Goal: Information Seeking & Learning: Learn about a topic

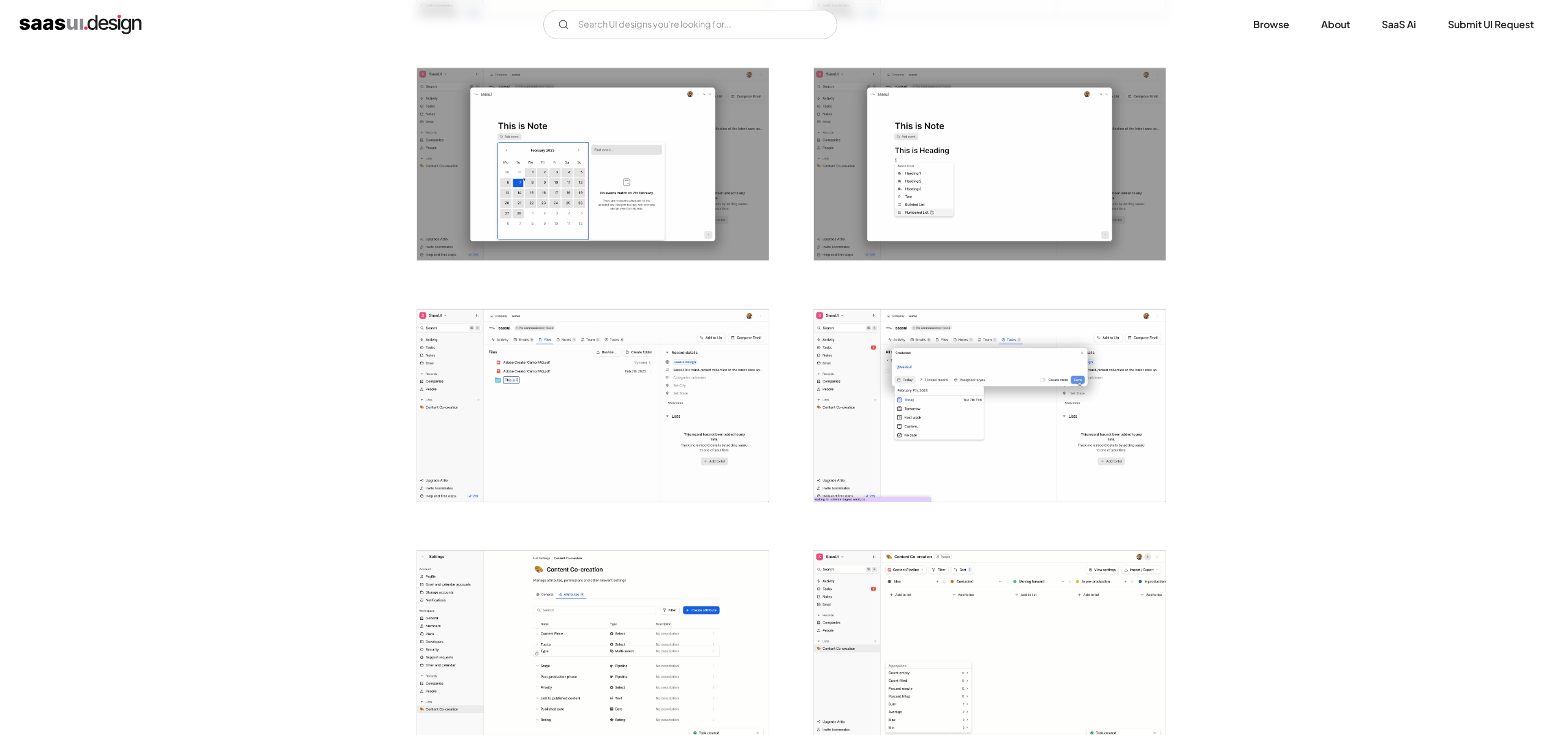
scroll to position [2710, 0]
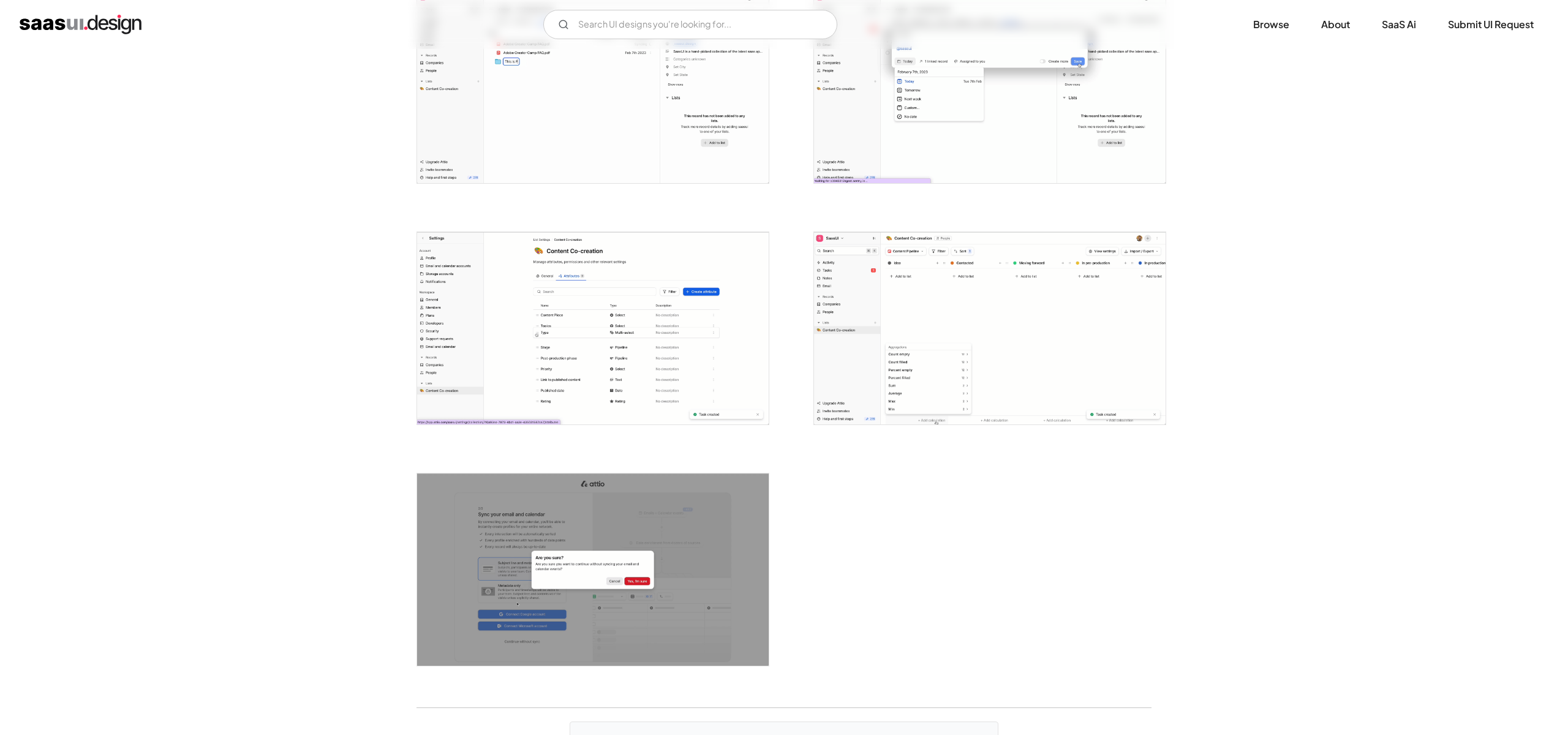
click at [601, 364] on img "open lightbox" at bounding box center [592, 328] width 352 height 193
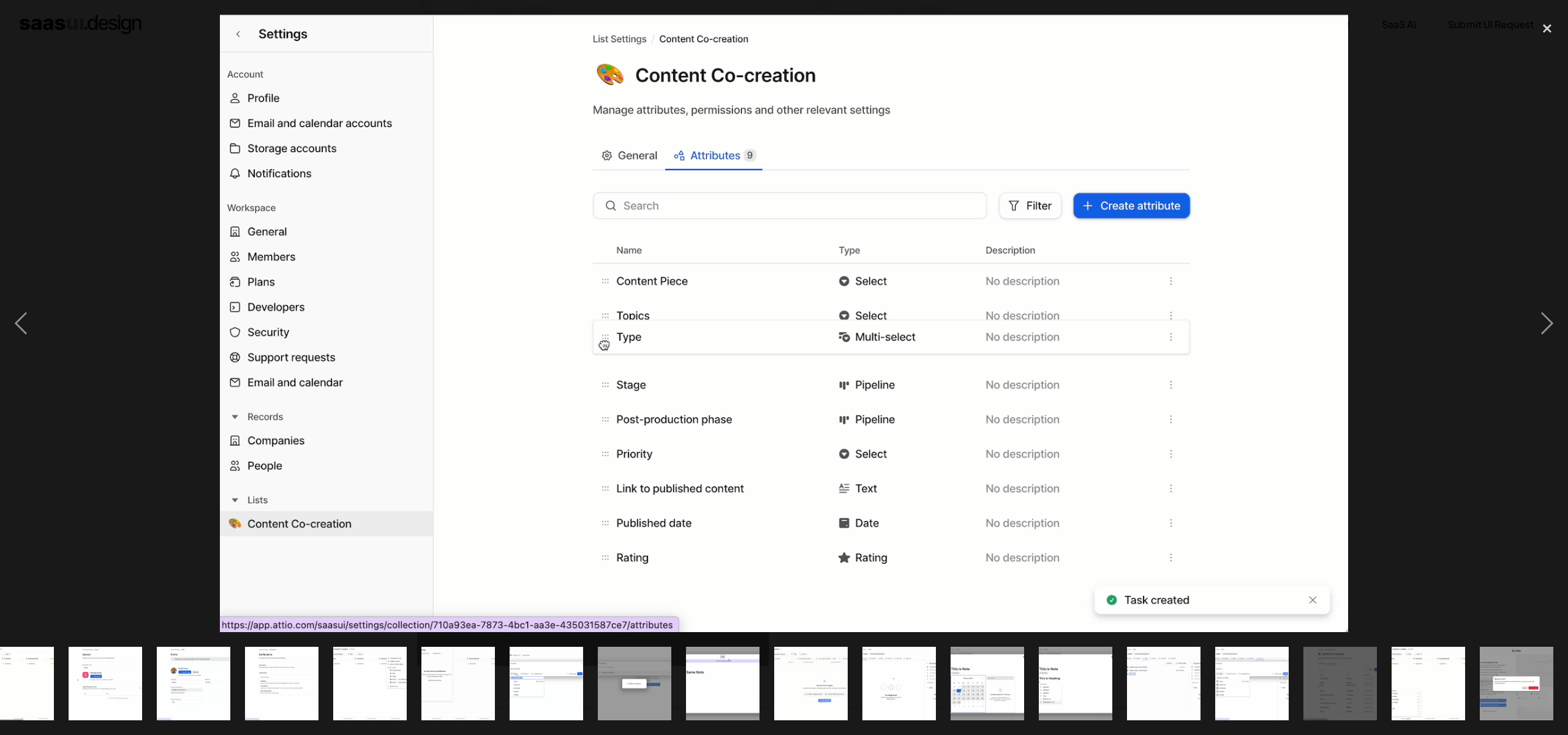
scroll to position [0, 652]
click at [1544, 27] on div "close lightbox" at bounding box center [1547, 27] width 42 height 27
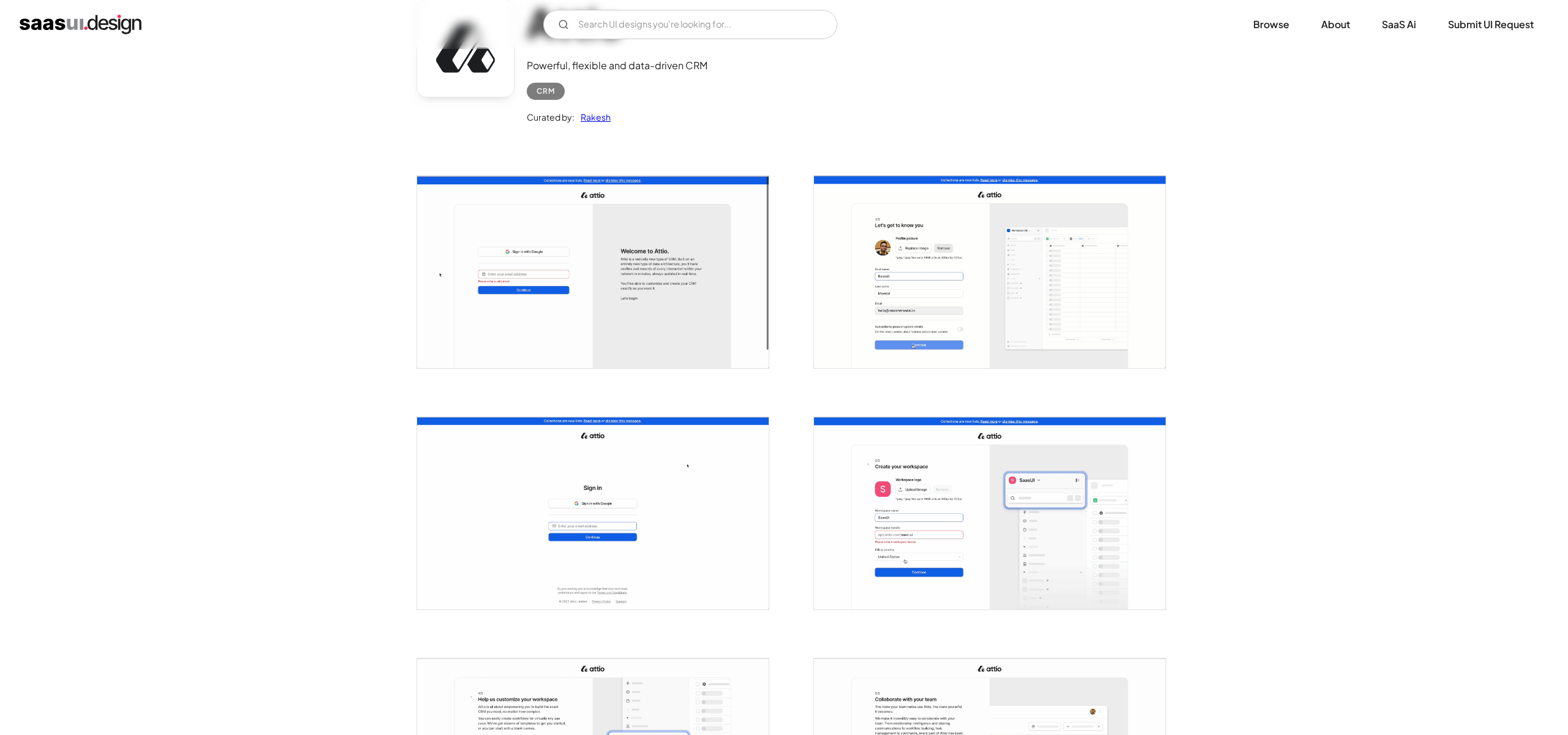
scroll to position [0, 0]
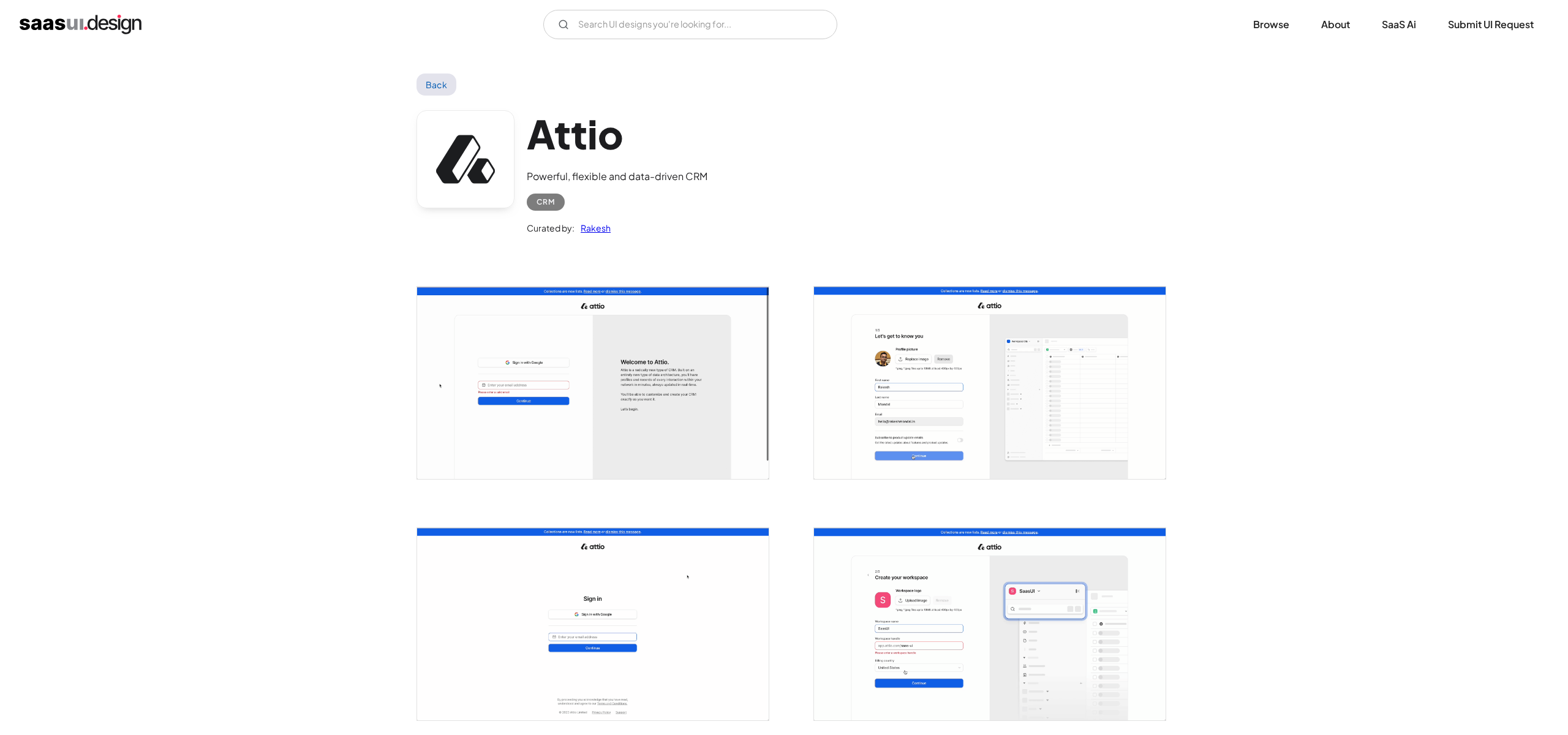
click at [429, 88] on link "Back" at bounding box center [437, 84] width 40 height 22
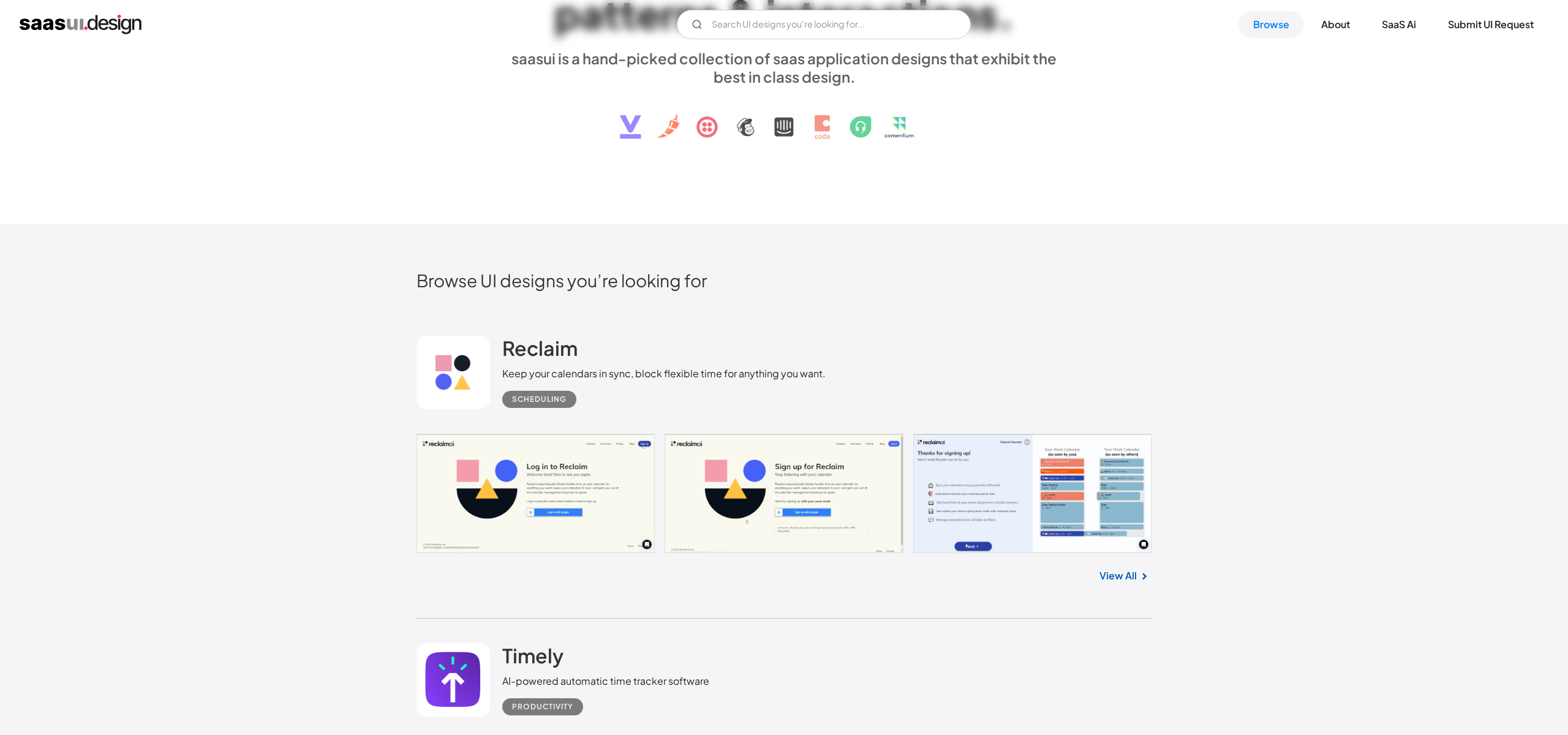
scroll to position [324, 0]
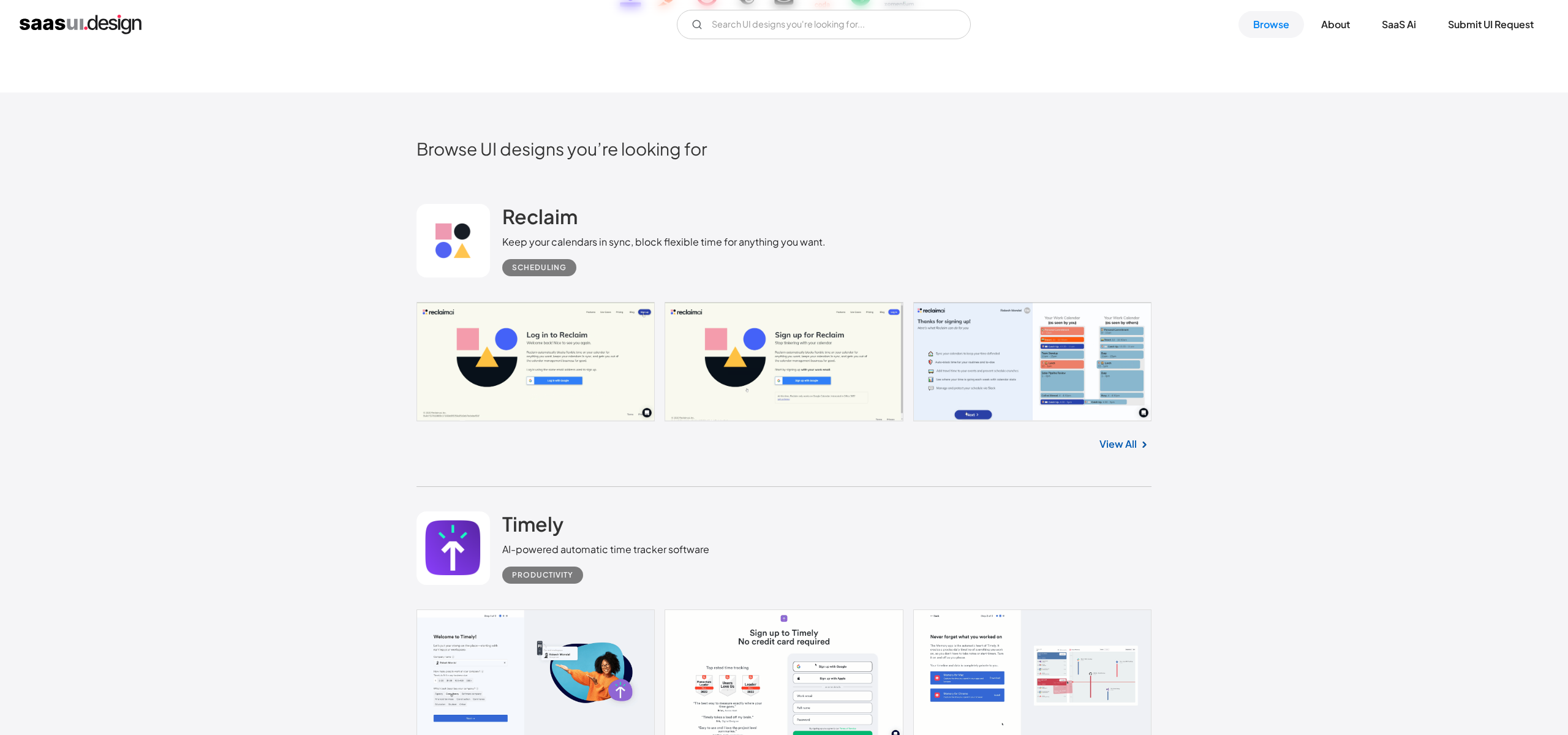
click at [1107, 439] on link "View All" at bounding box center [1118, 444] width 37 height 14
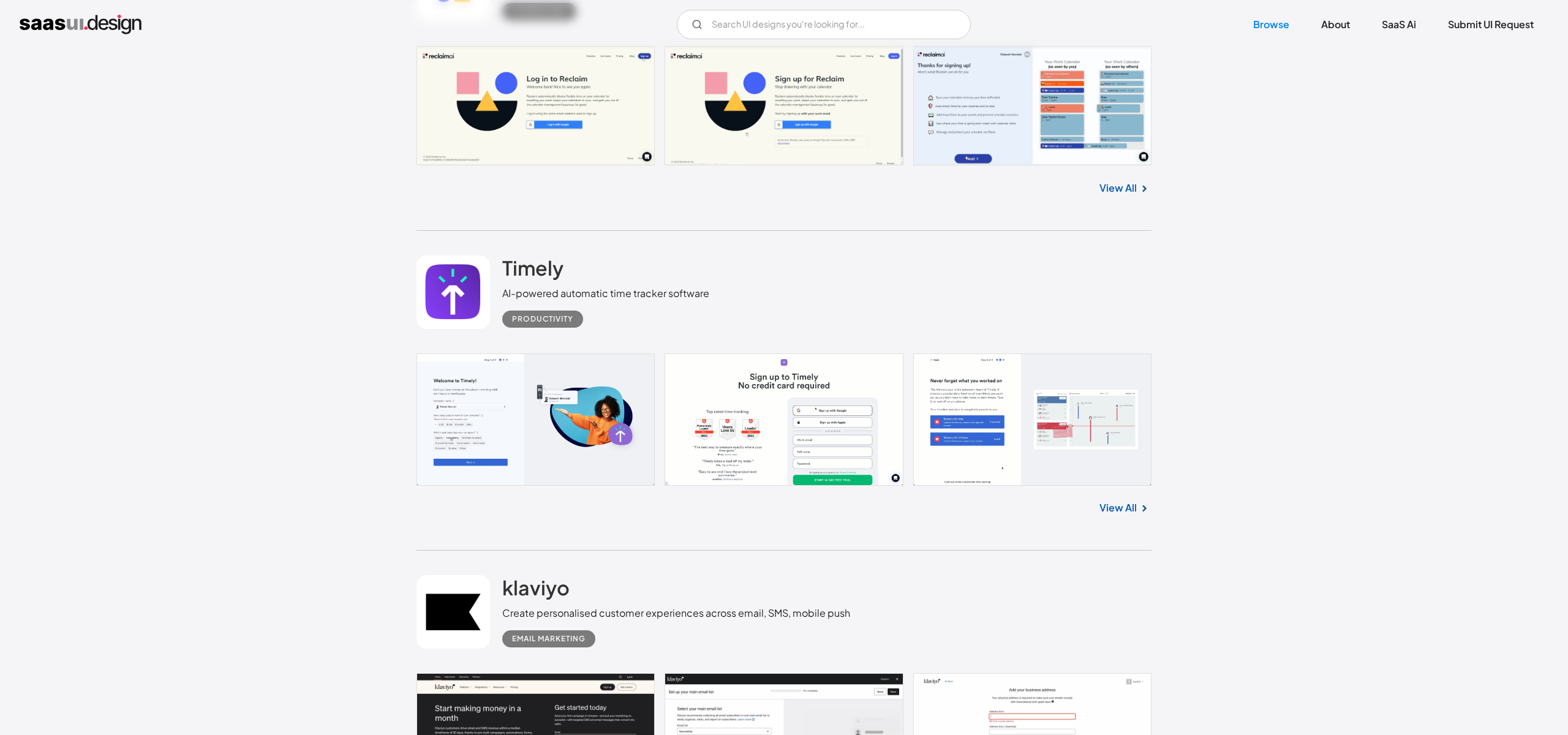
click at [1118, 503] on link "View All" at bounding box center [1118, 507] width 37 height 14
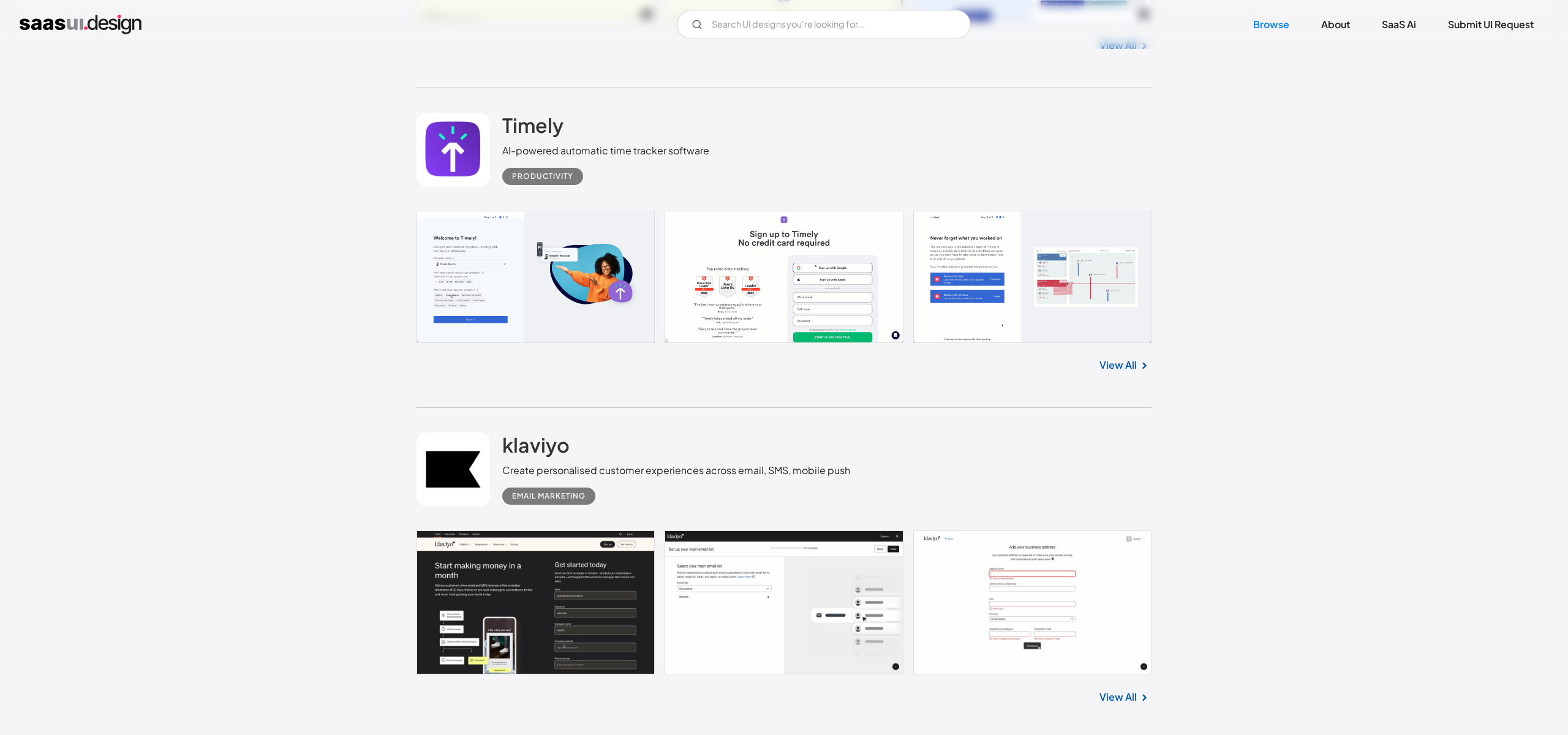
scroll to position [985, 0]
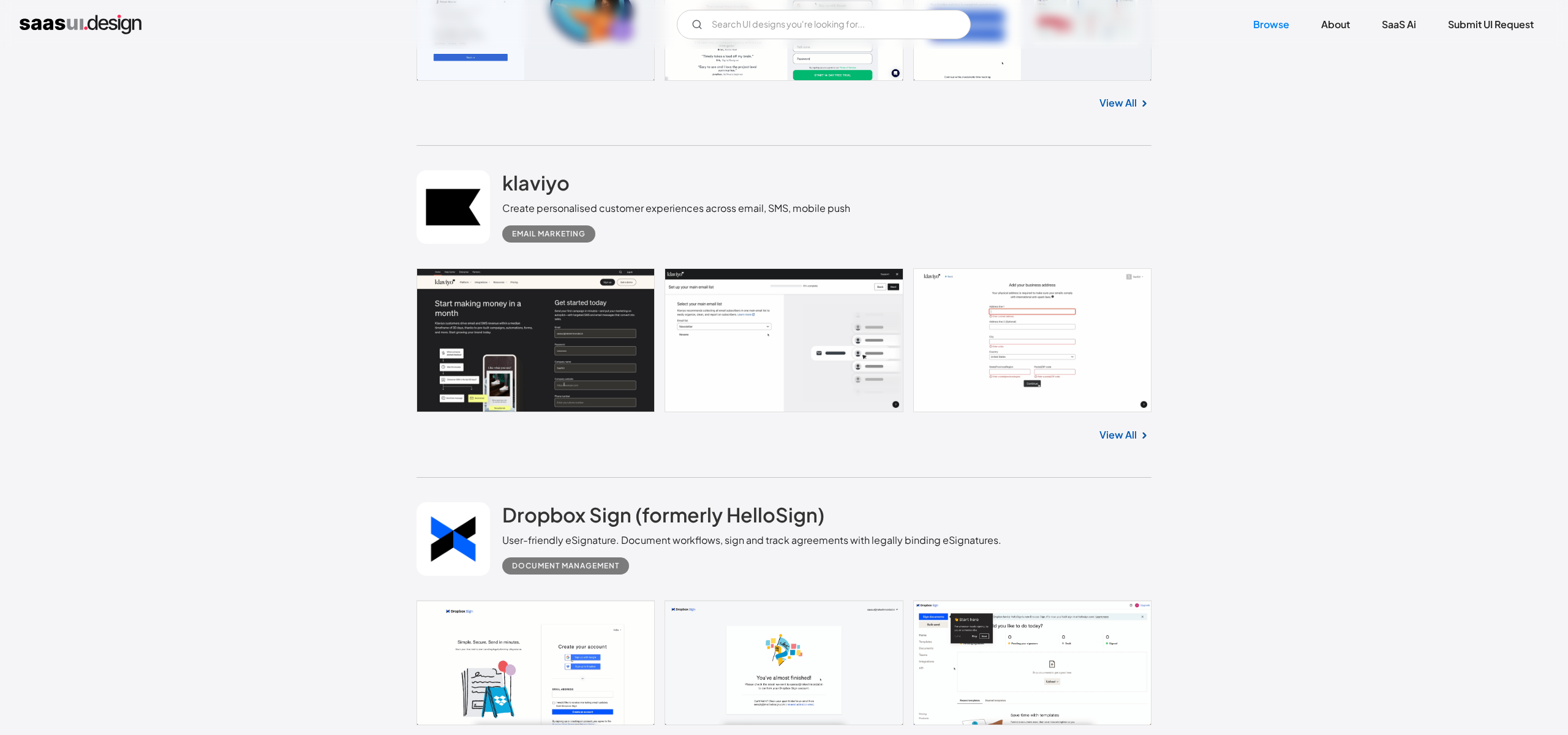
click at [1130, 439] on link "View All" at bounding box center [1118, 435] width 37 height 14
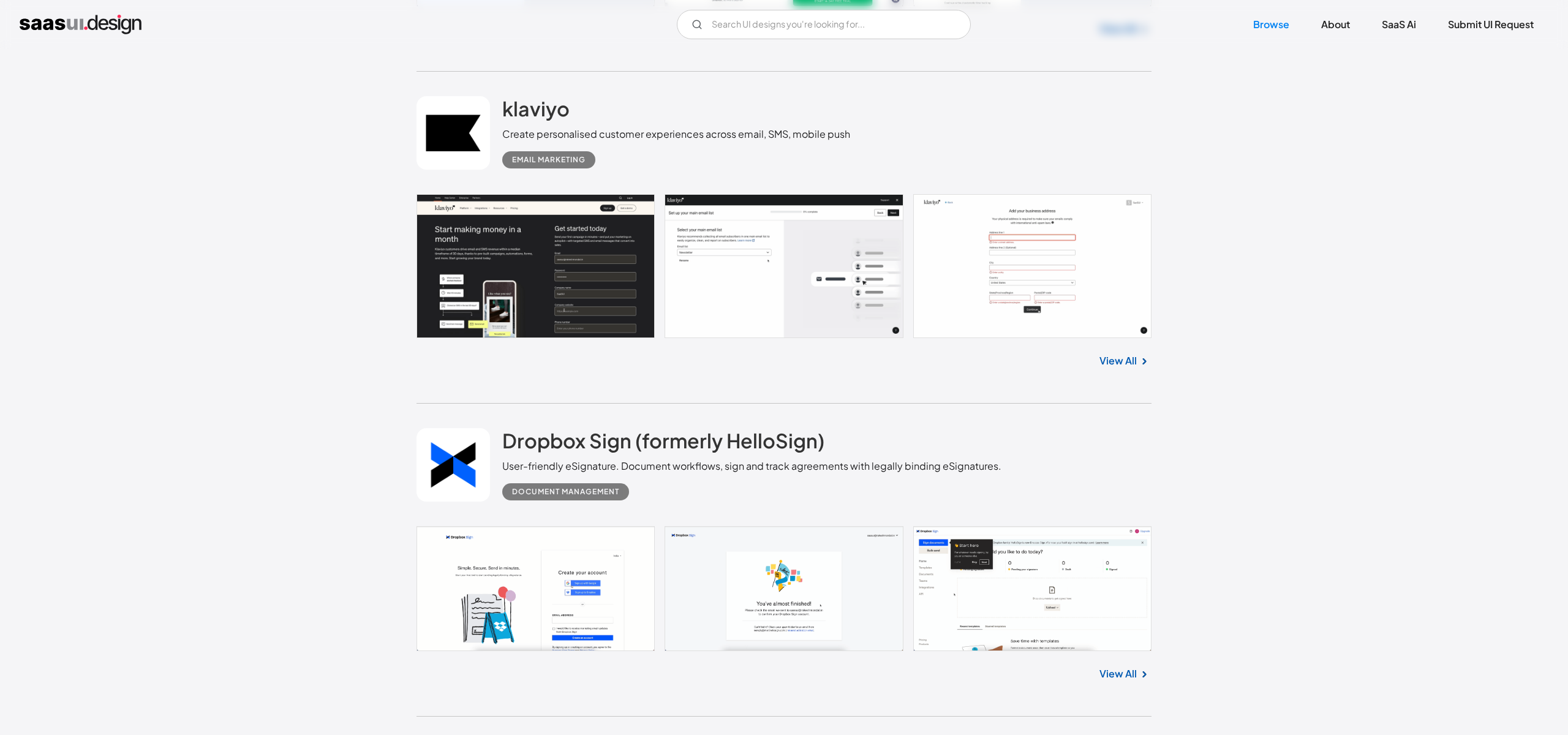
scroll to position [1130, 0]
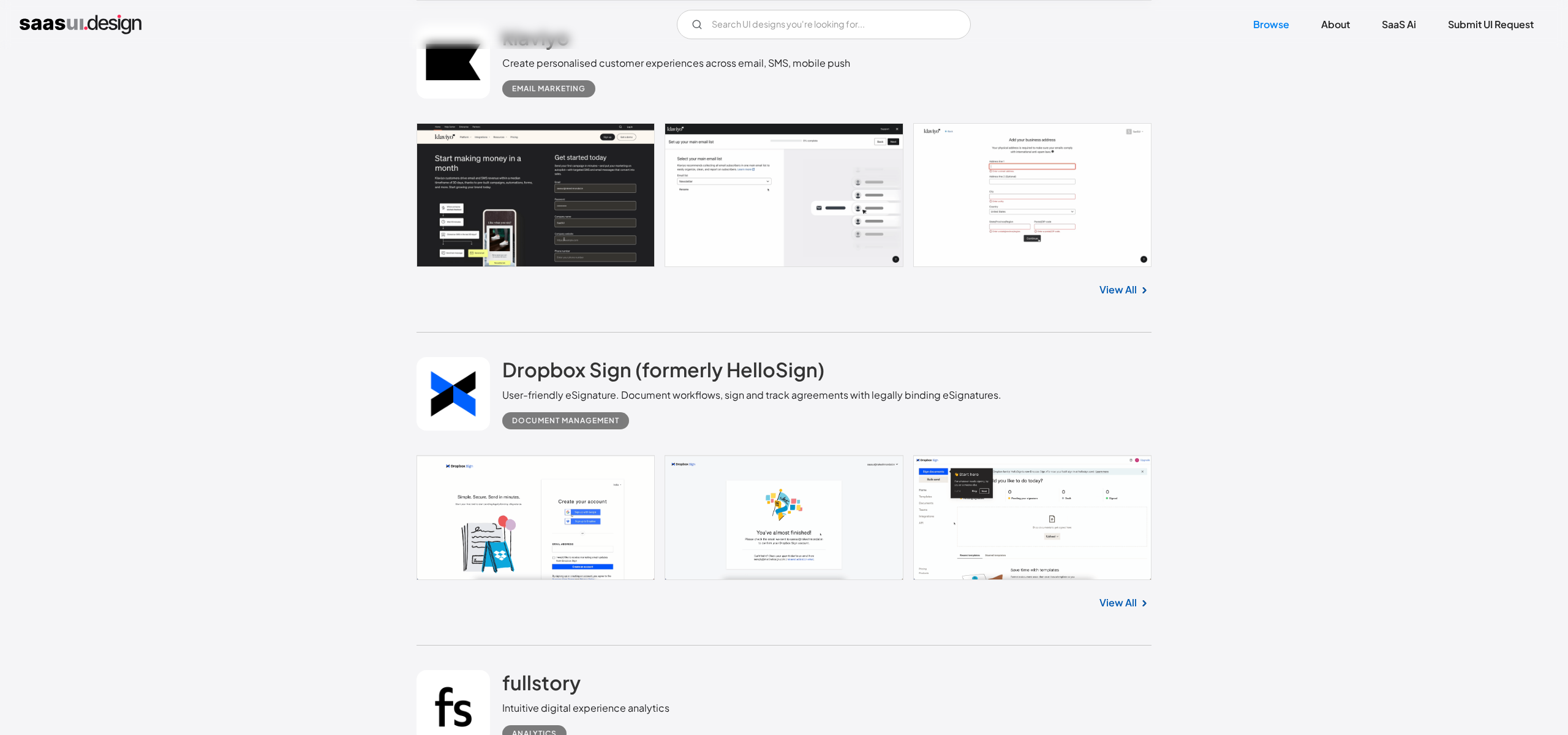
click at [1124, 602] on link "View All" at bounding box center [1118, 602] width 37 height 14
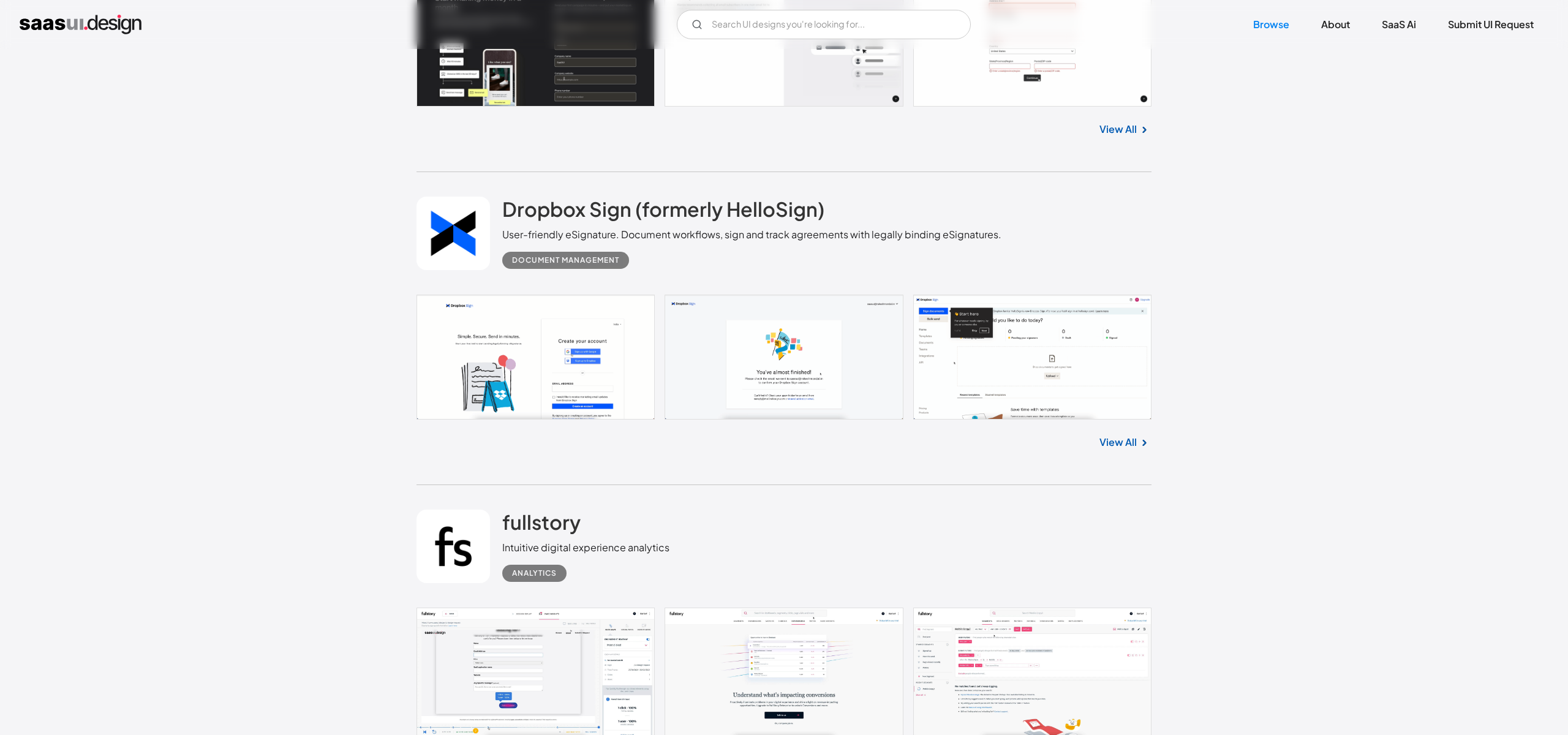
scroll to position [1625, 0]
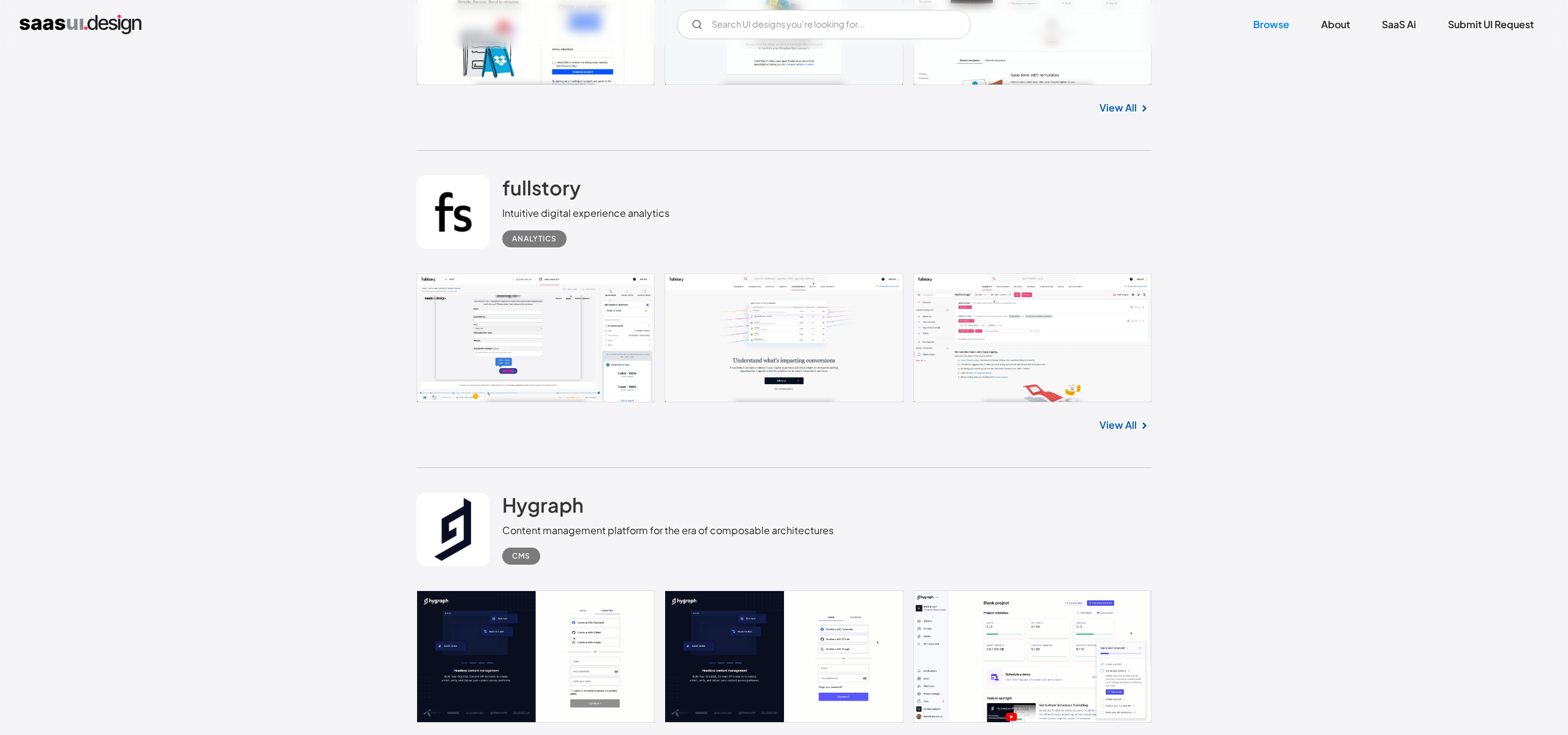
click at [1120, 425] on link "View All" at bounding box center [1118, 424] width 37 height 14
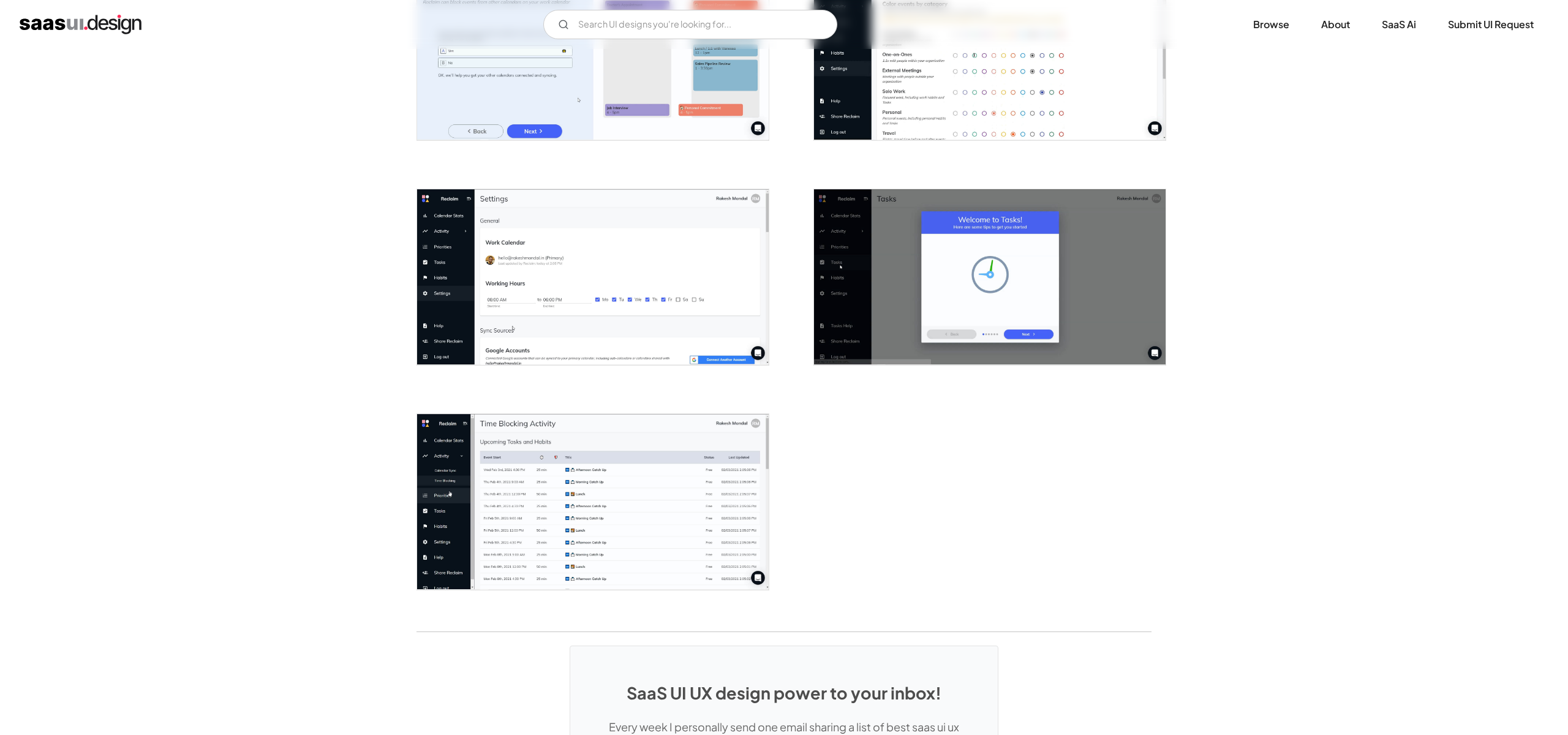
scroll to position [1738, 0]
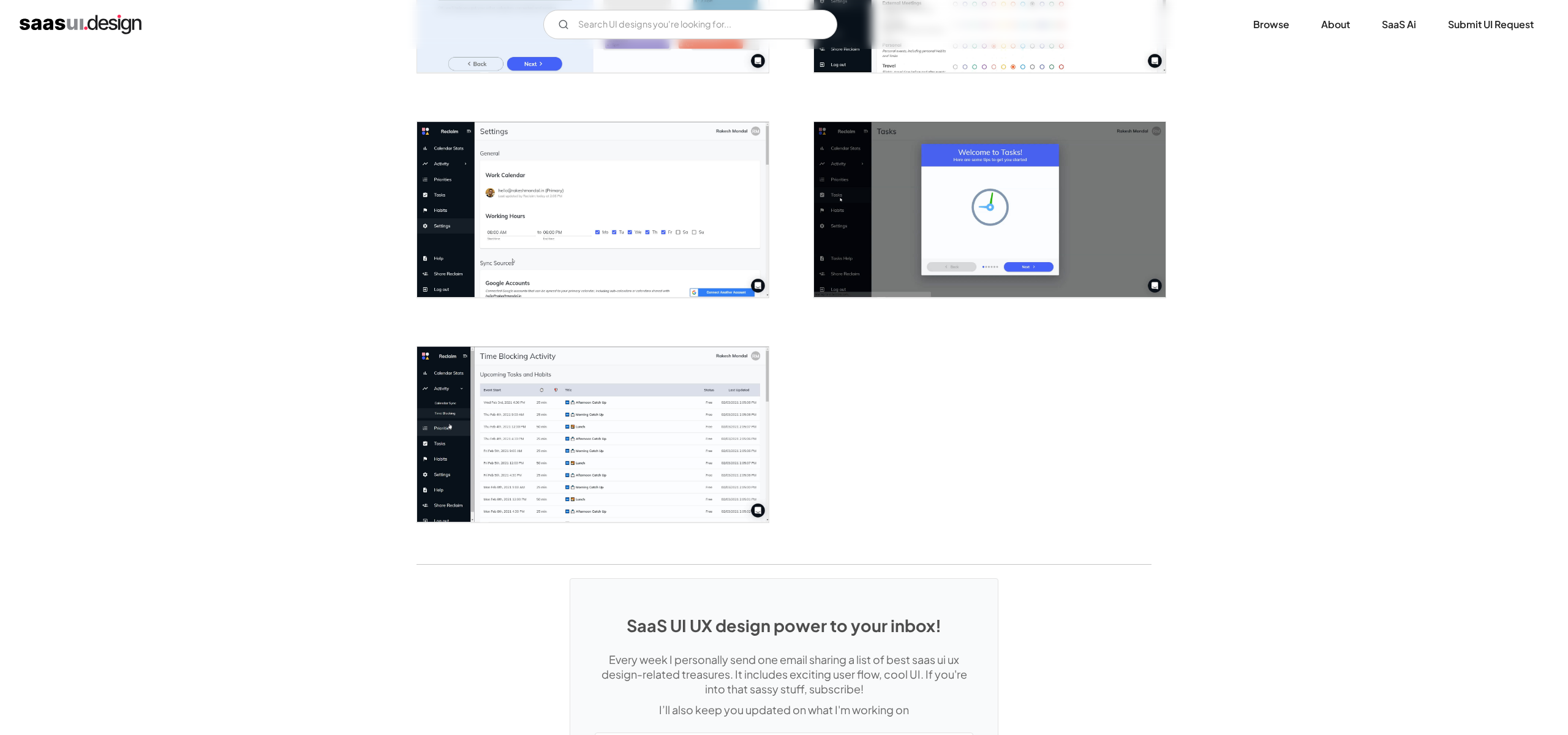
click at [618, 417] on img "open lightbox" at bounding box center [592, 435] width 352 height 176
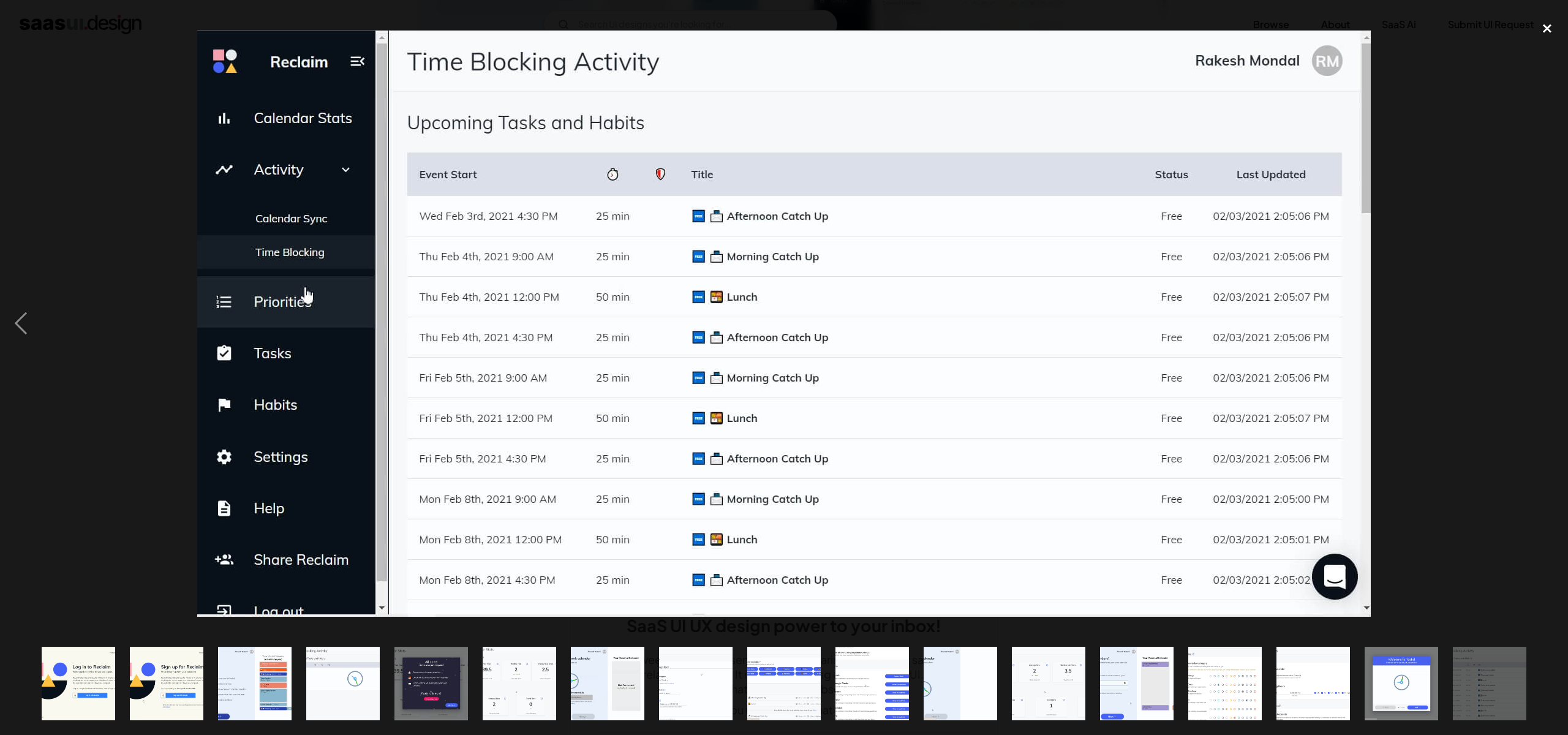
click at [1542, 22] on div "close lightbox" at bounding box center [1547, 27] width 42 height 27
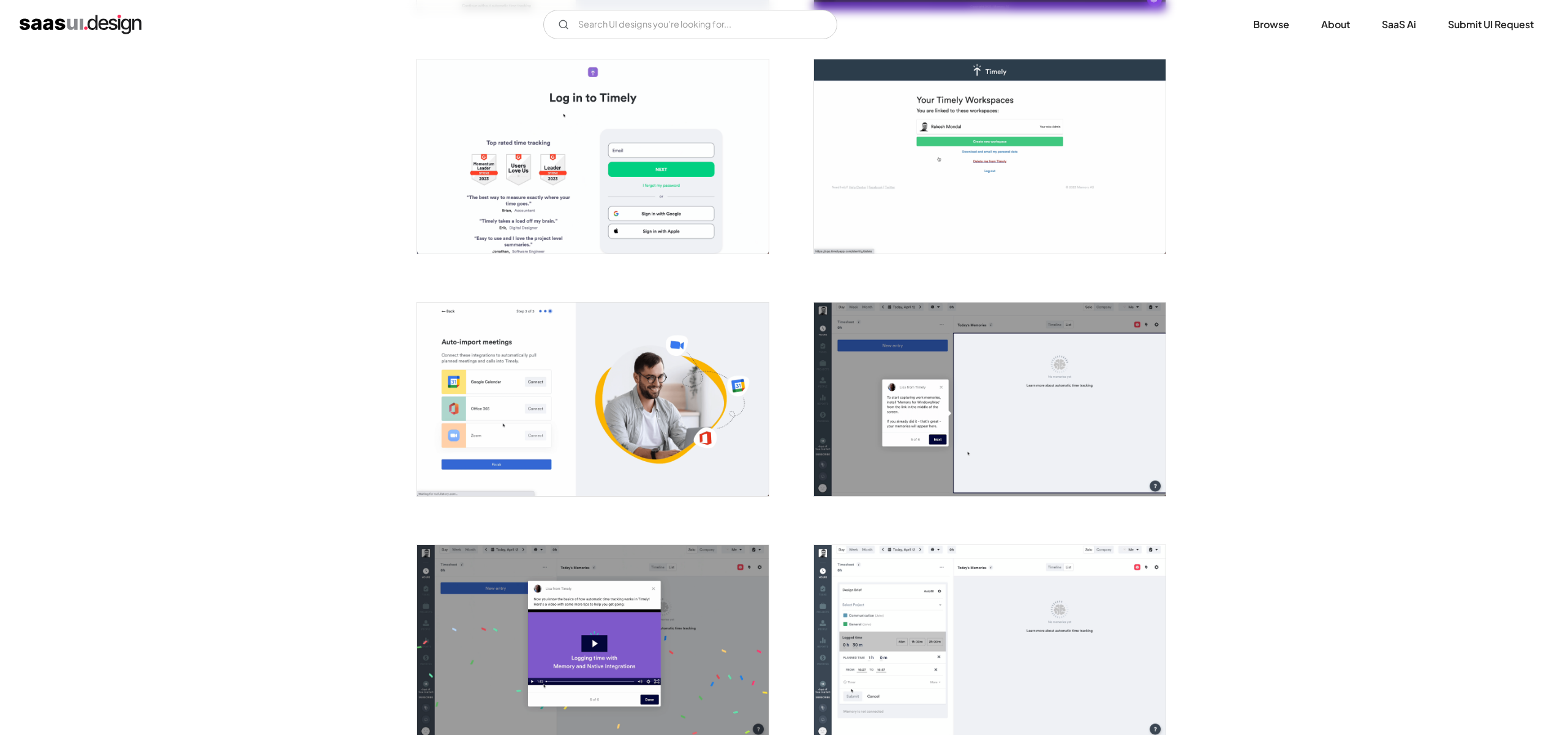
scroll to position [732, 0]
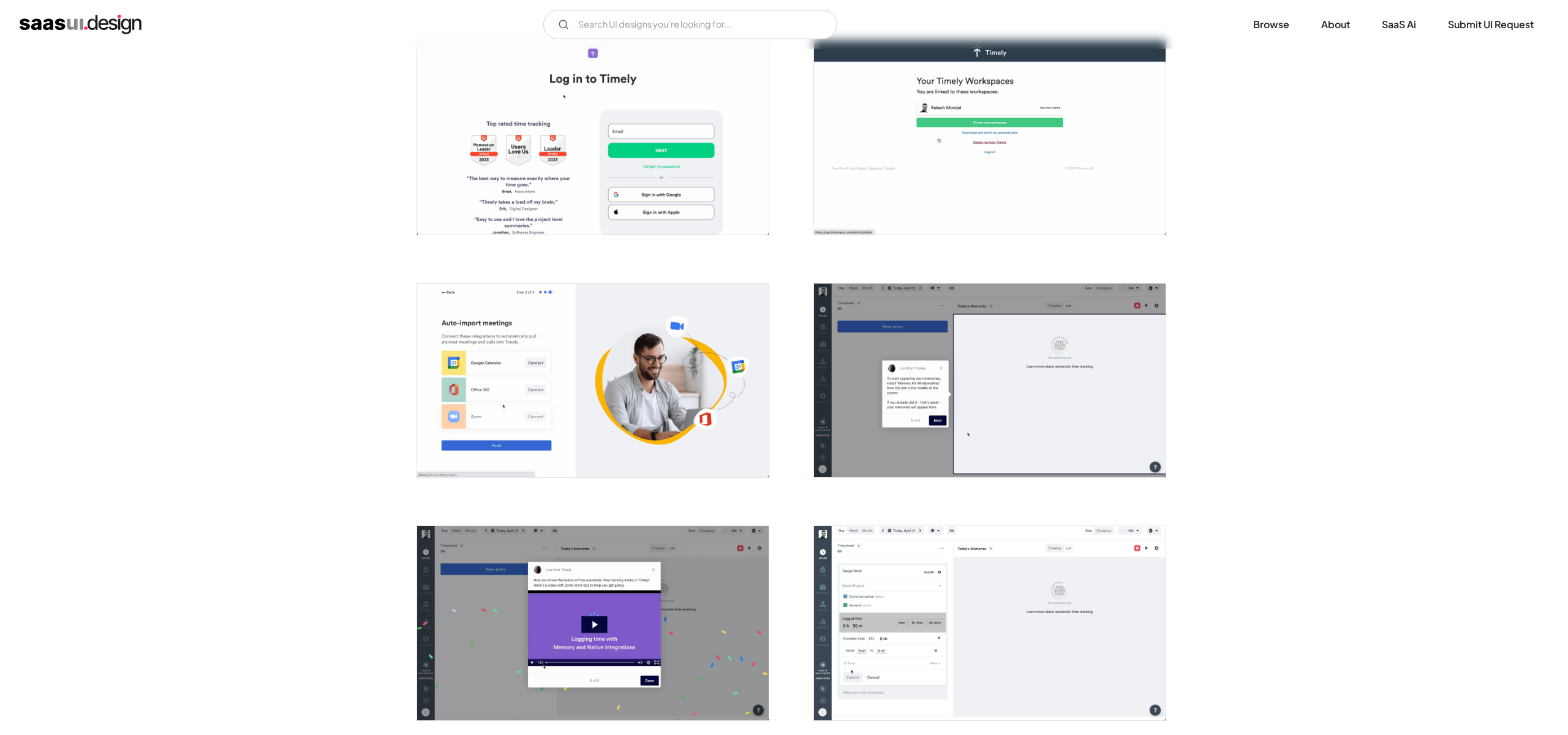
click at [874, 579] on img "open lightbox" at bounding box center [989, 623] width 352 height 193
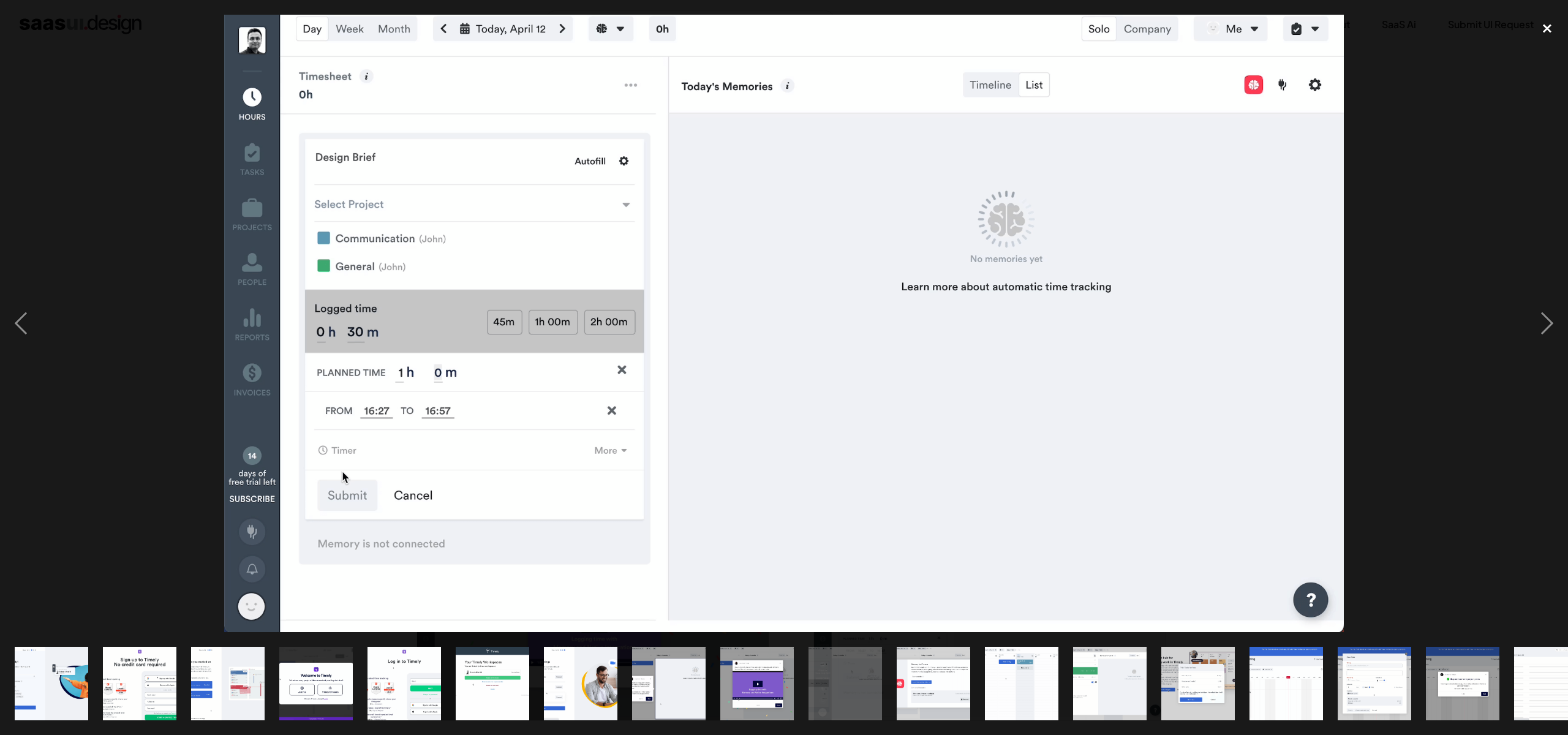
click at [1545, 25] on div "close lightbox" at bounding box center [1547, 27] width 42 height 27
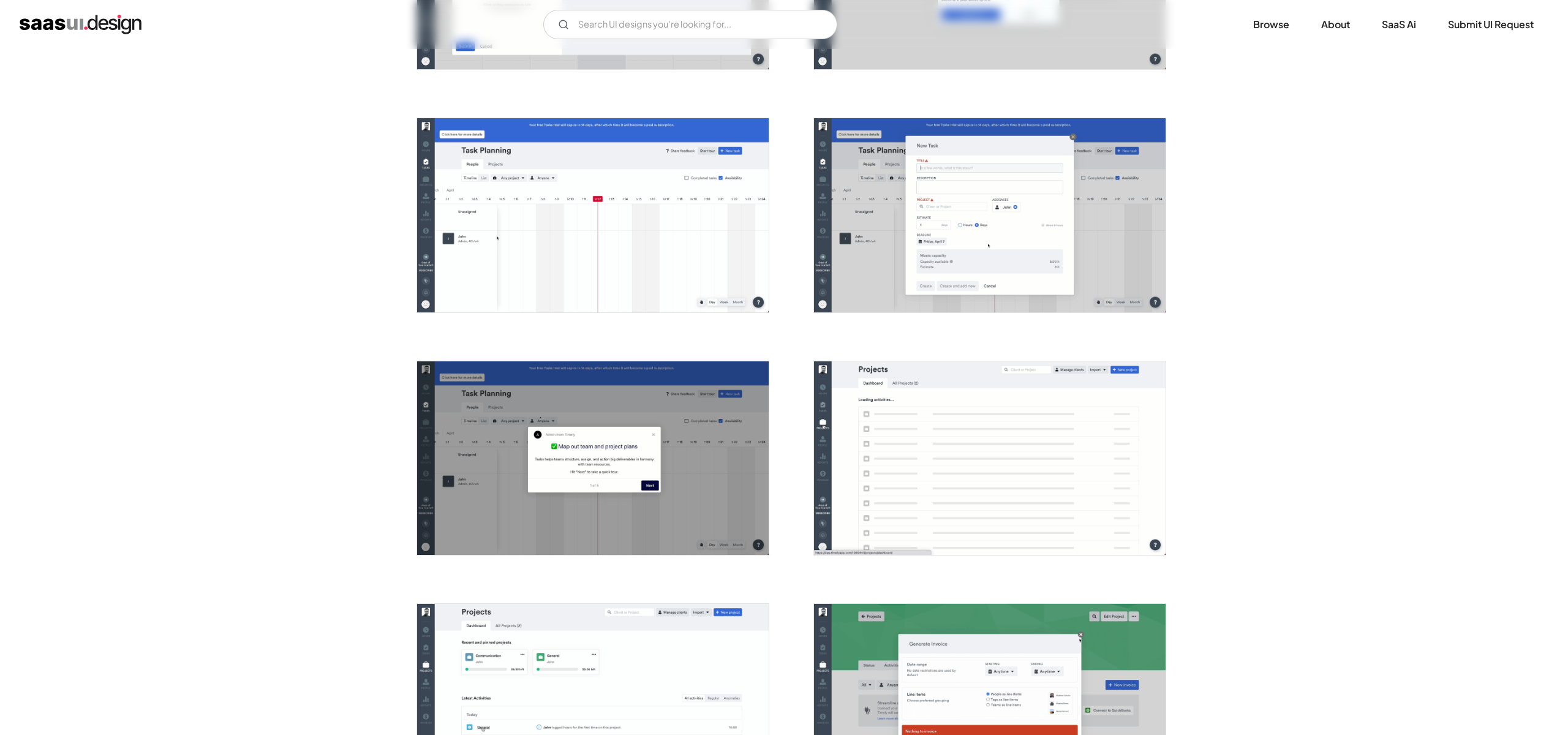
scroll to position [2275, 0]
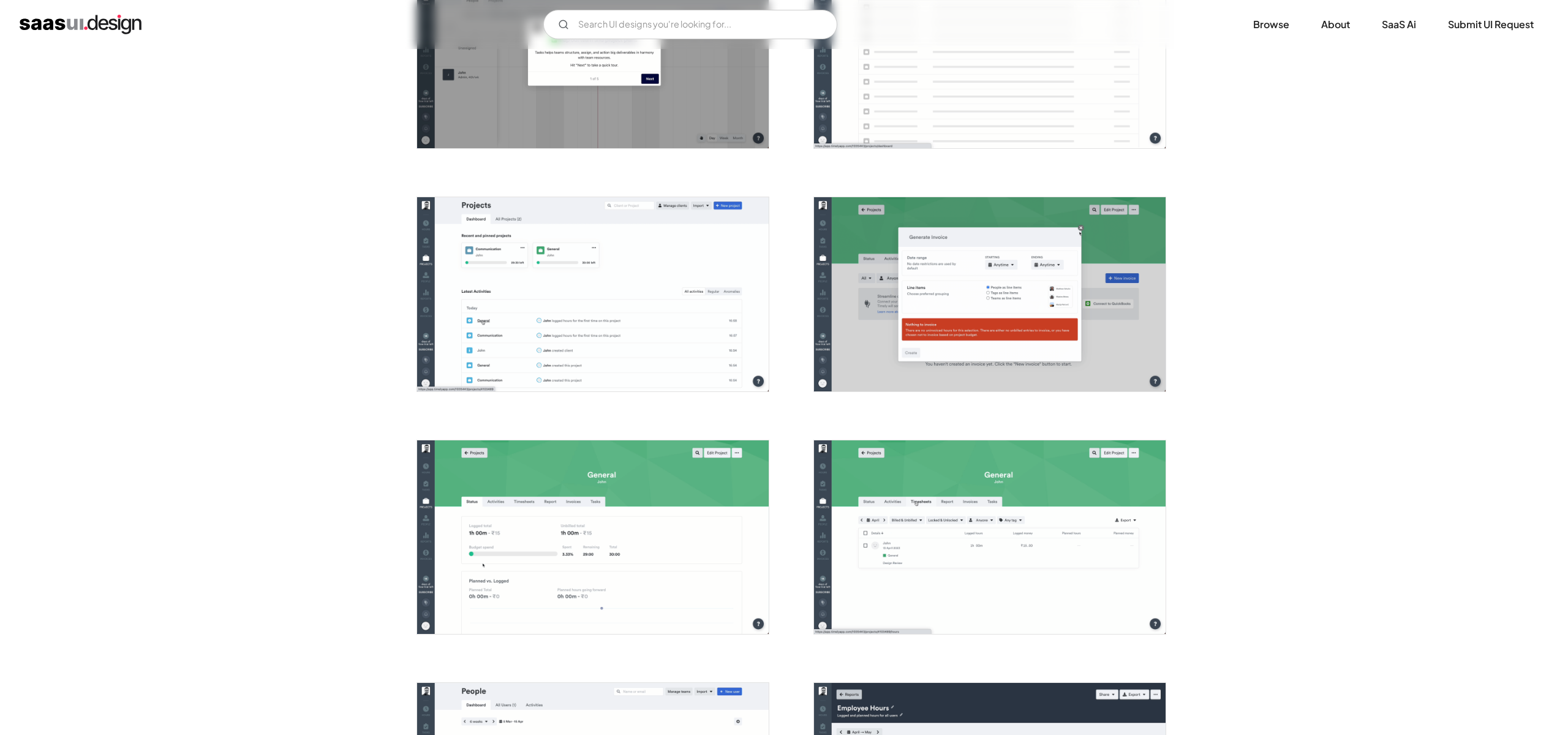
click at [701, 339] on img "open lightbox" at bounding box center [592, 294] width 352 height 193
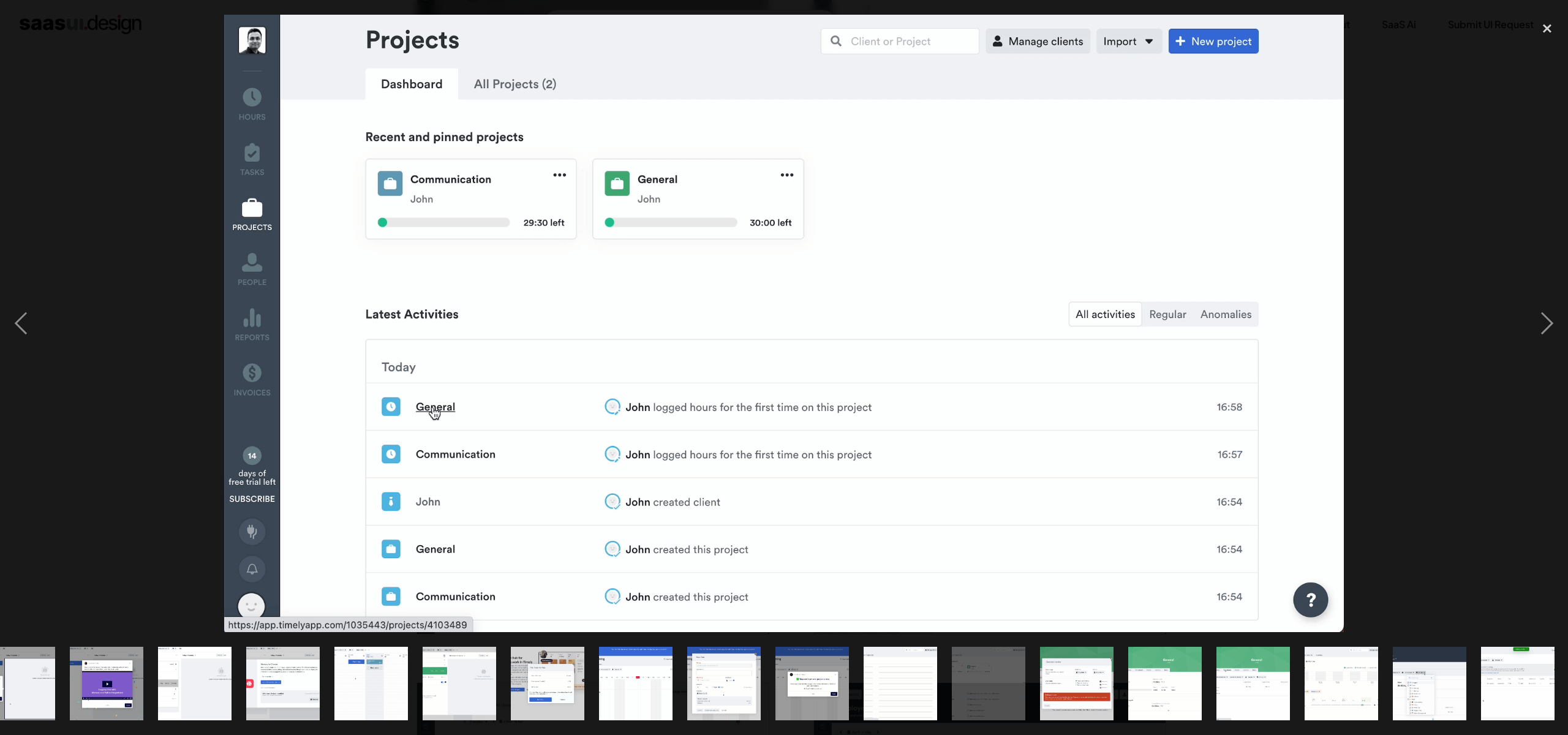
scroll to position [0, 652]
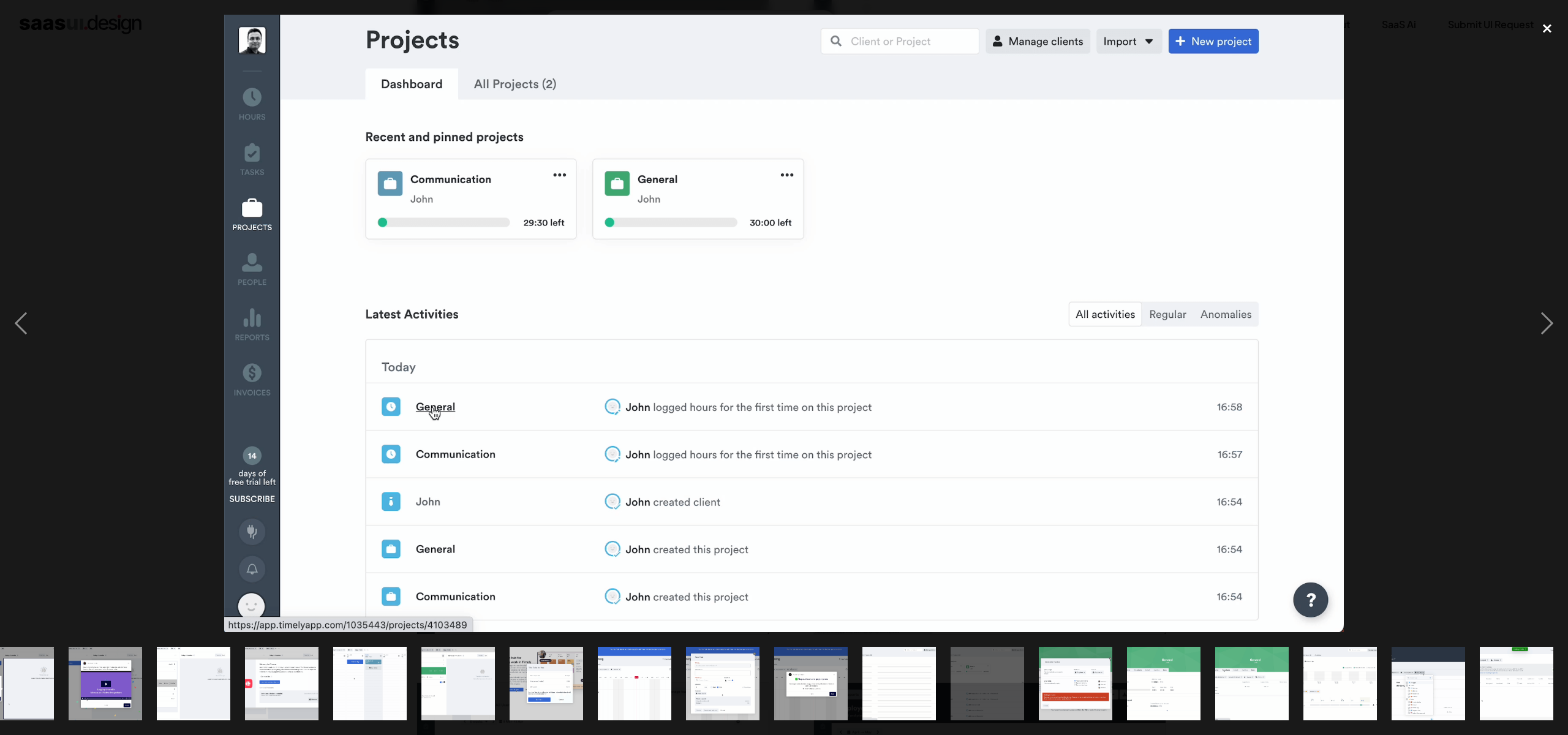
click at [1543, 26] on div "close lightbox" at bounding box center [1547, 27] width 42 height 27
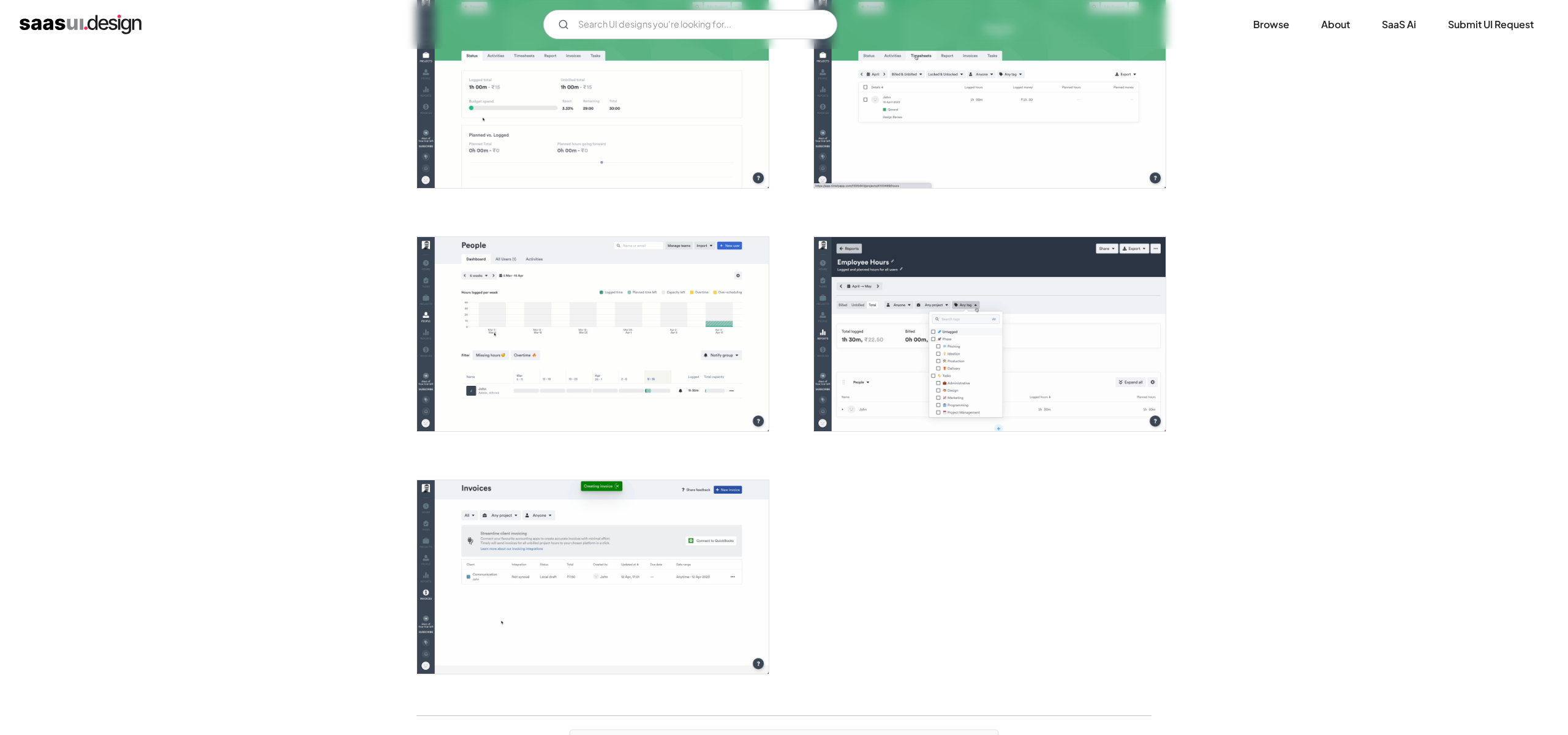
scroll to position [2721, 0]
click at [562, 555] on img "open lightbox" at bounding box center [592, 577] width 352 height 193
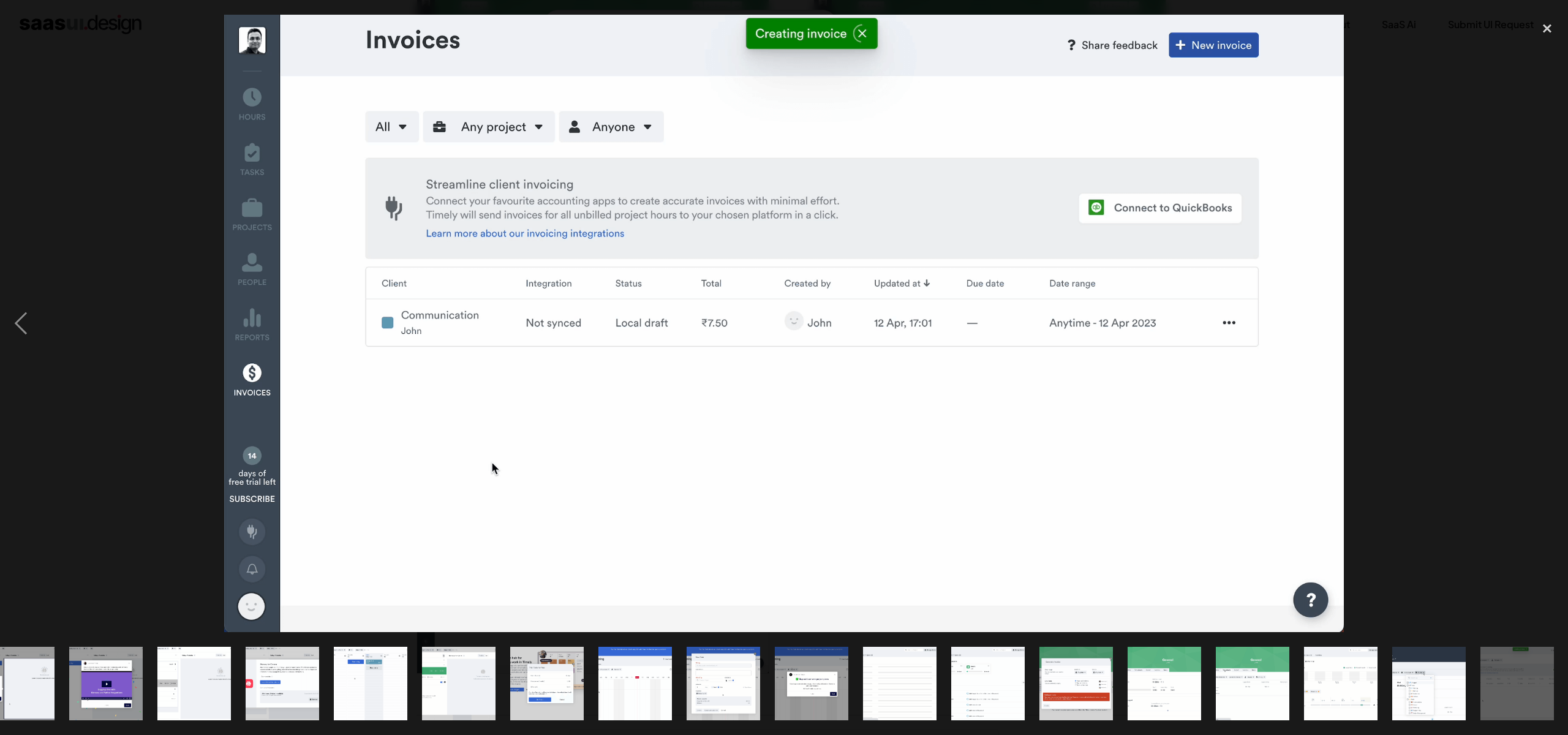
scroll to position [0, 652]
click at [1546, 27] on div "close lightbox" at bounding box center [1547, 27] width 42 height 27
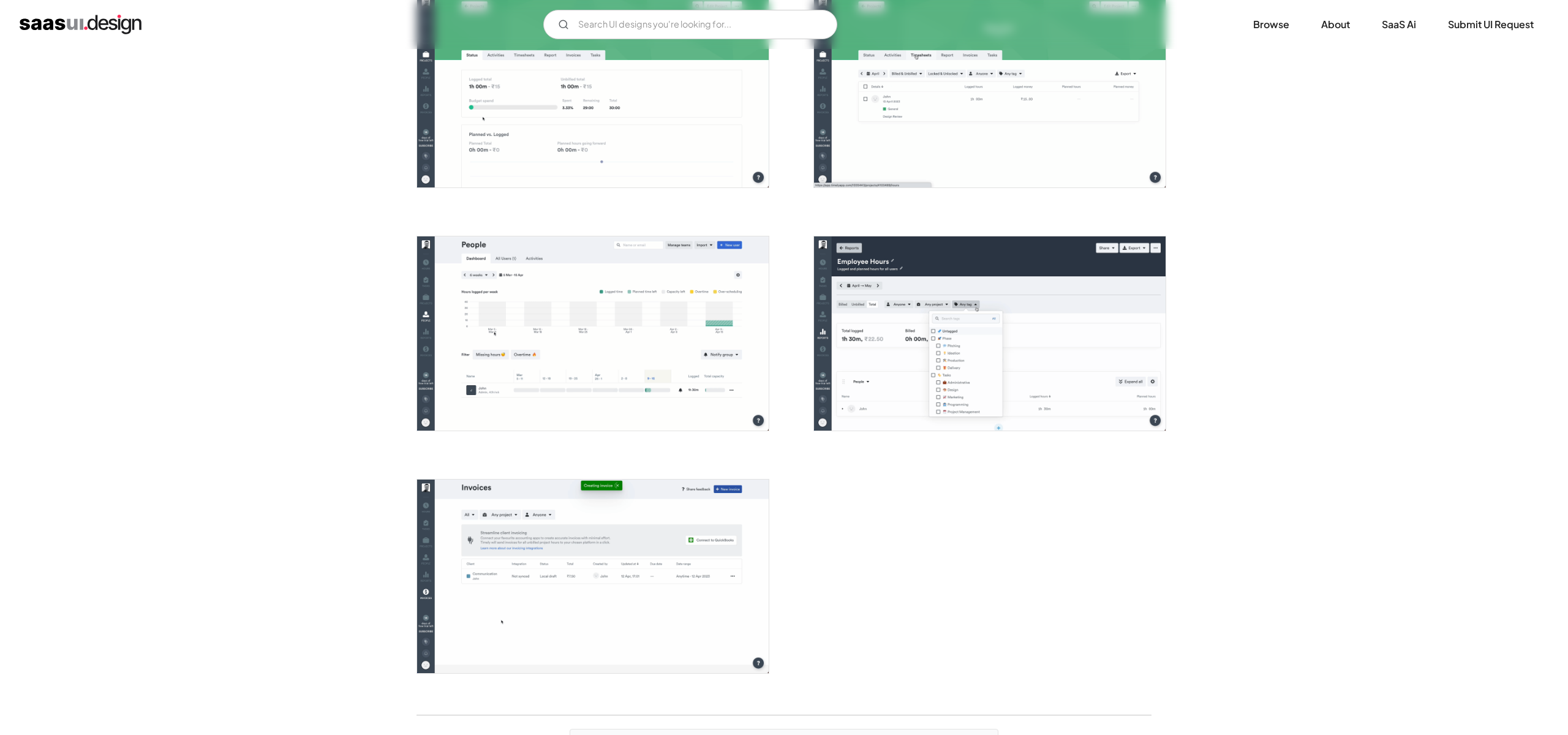
scroll to position [0, 0]
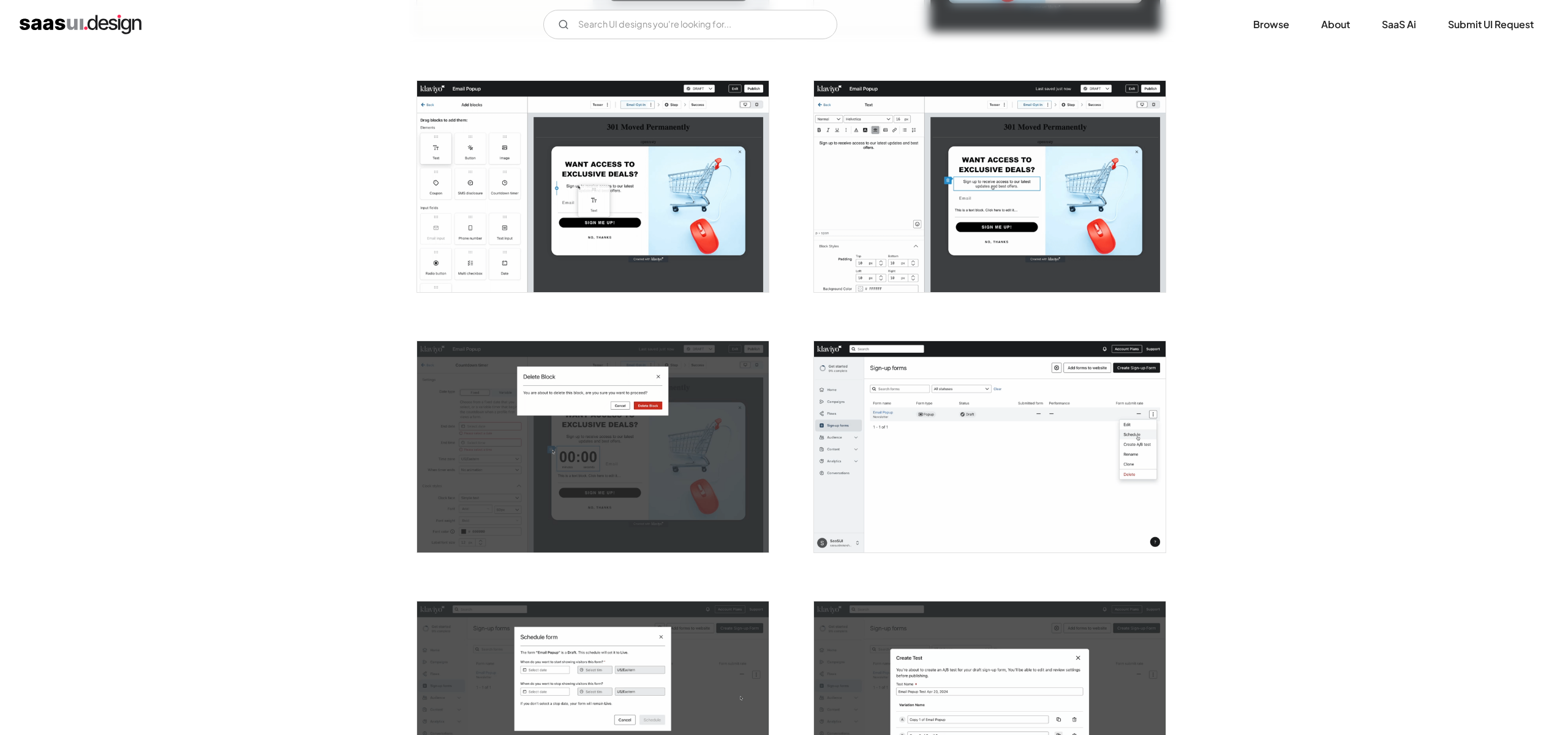
scroll to position [997, 0]
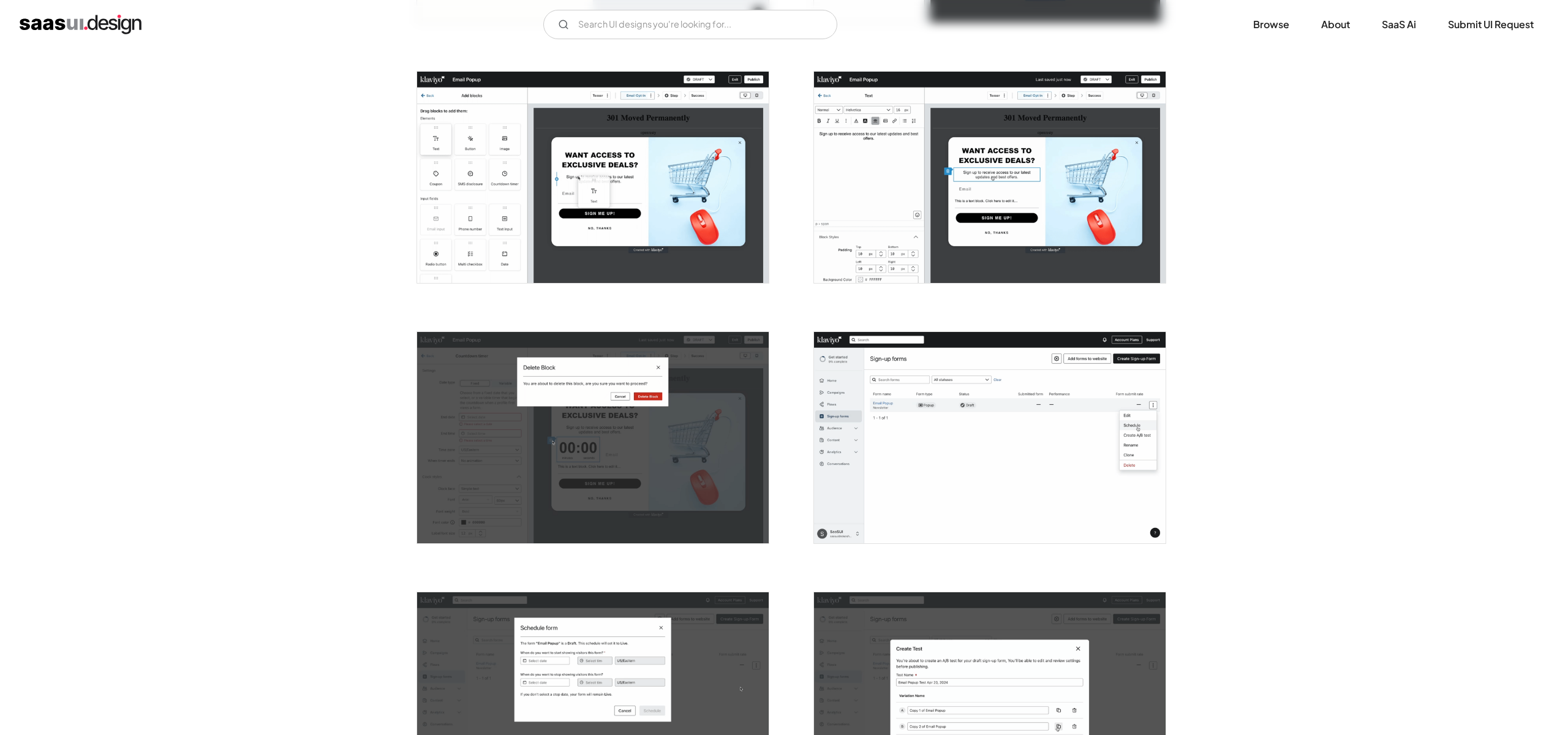
click at [912, 439] on img "open lightbox" at bounding box center [989, 437] width 352 height 211
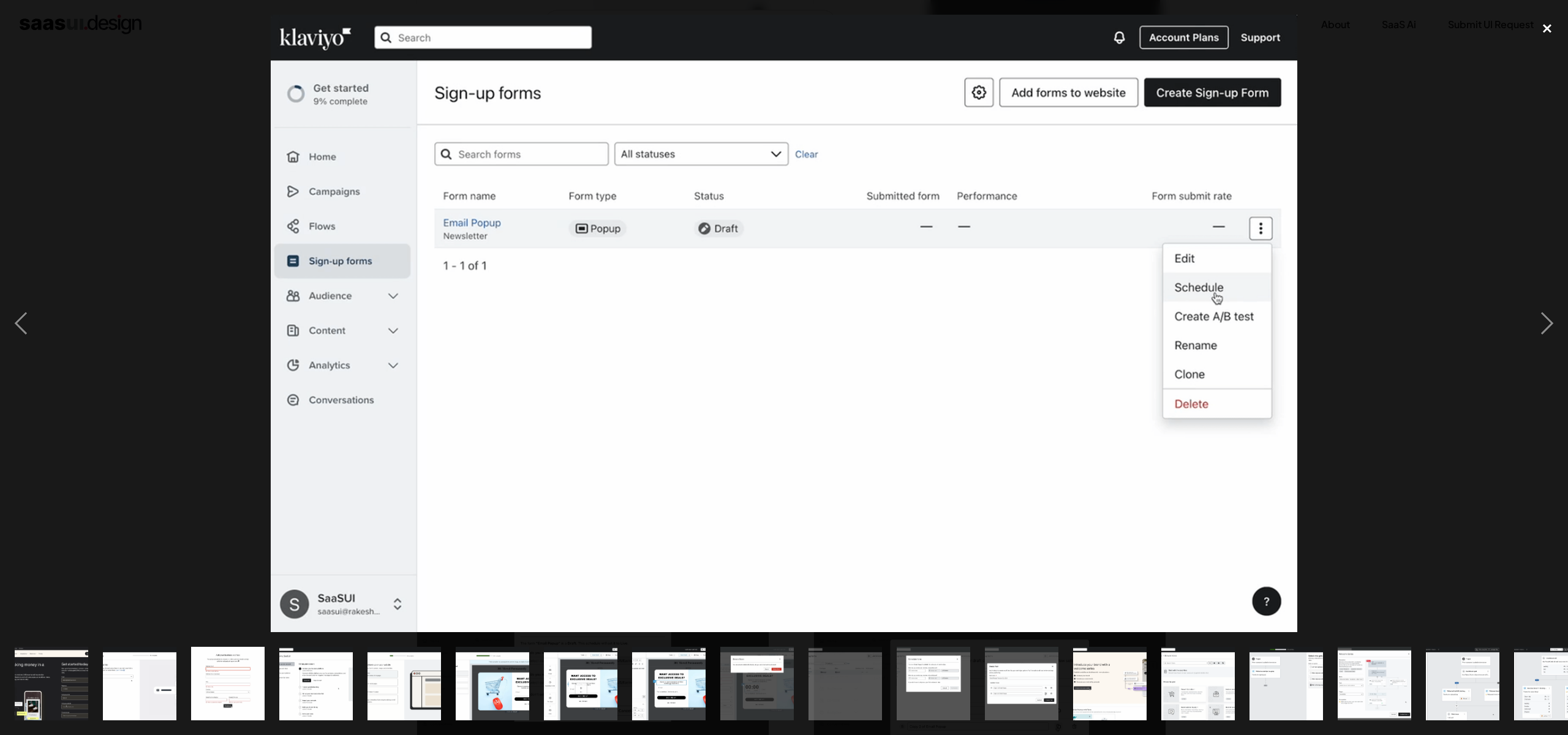
click at [1549, 27] on div "close lightbox" at bounding box center [1547, 27] width 42 height 27
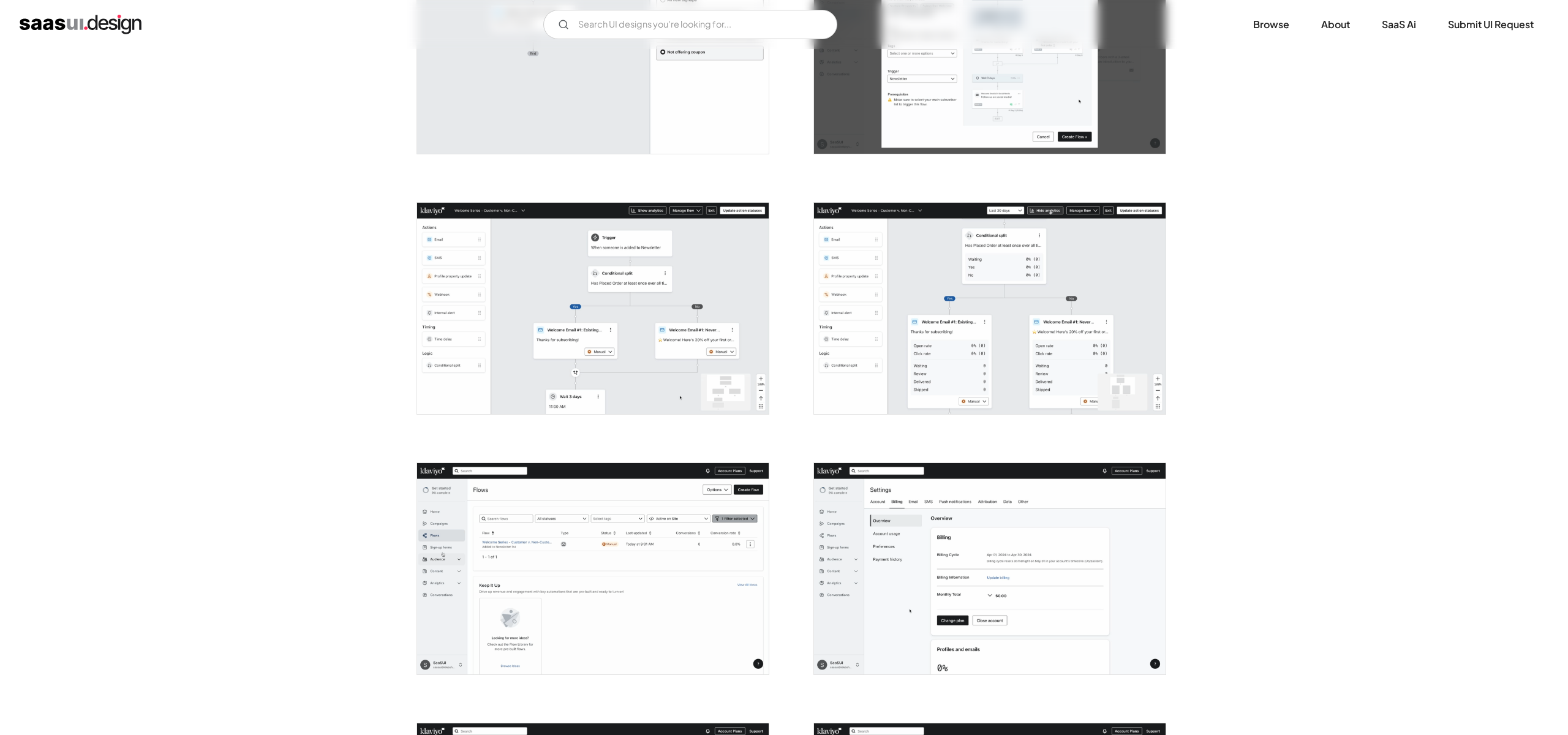
scroll to position [2252, 0]
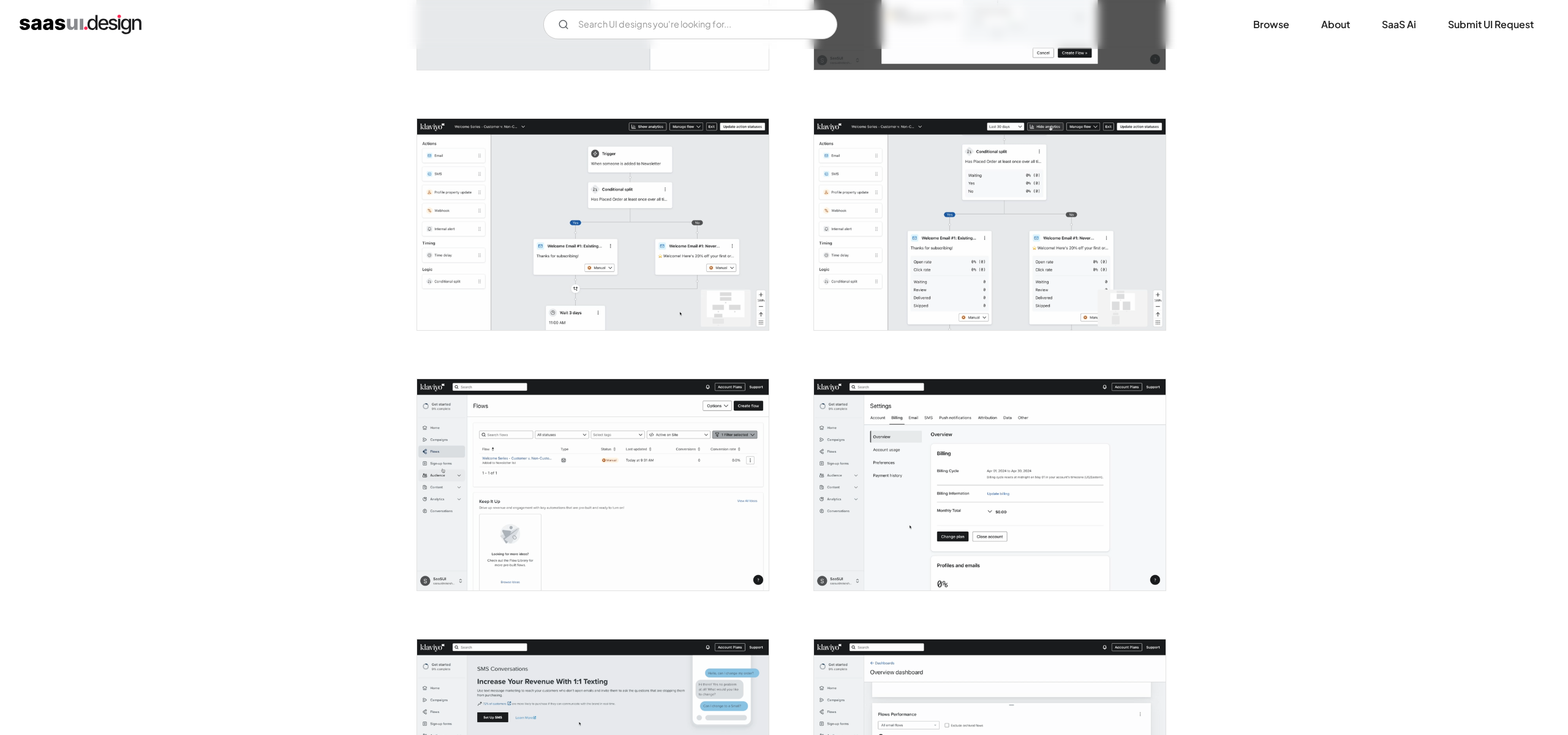
click at [692, 488] on img "open lightbox" at bounding box center [592, 485] width 352 height 211
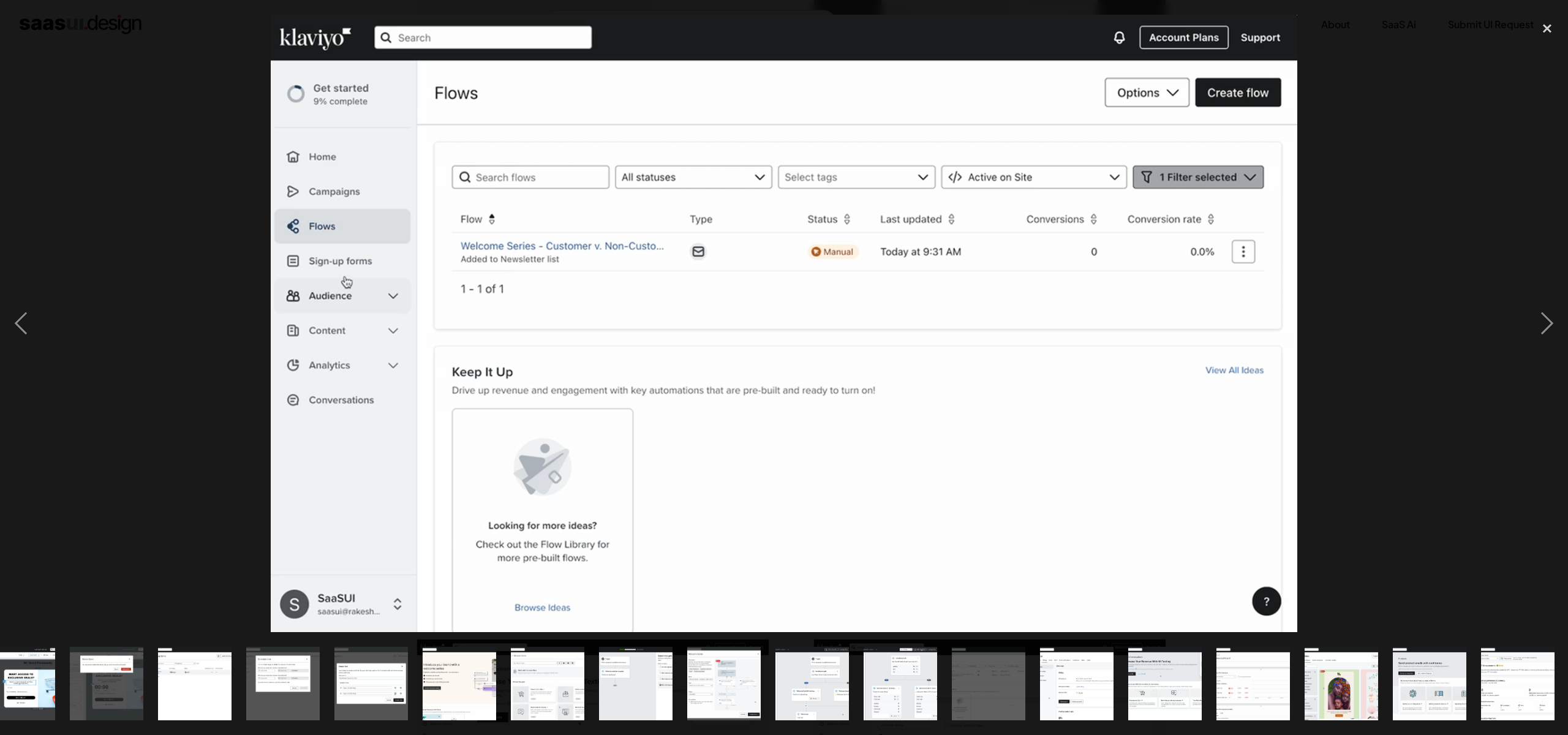
scroll to position [0, 652]
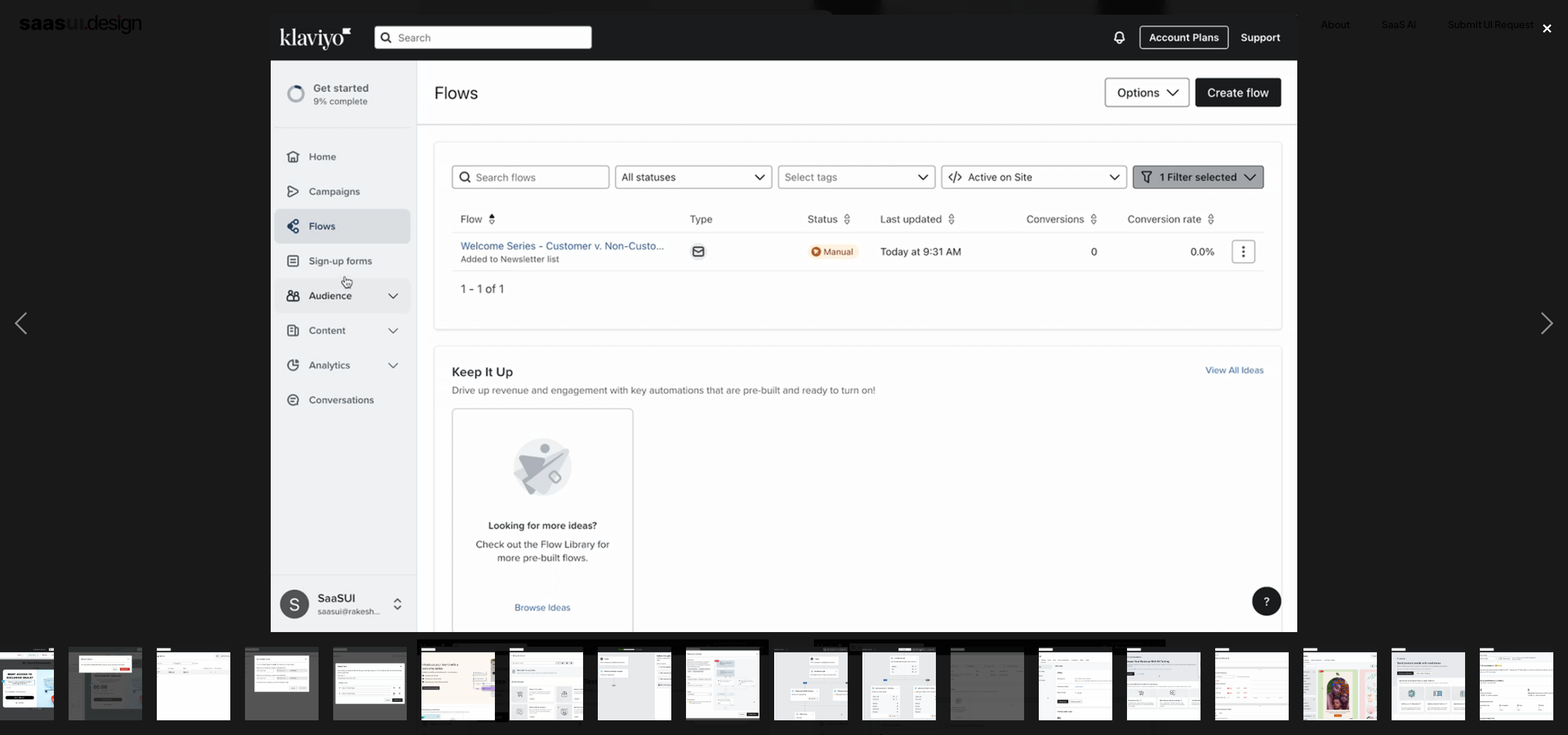
click at [1547, 26] on div "close lightbox" at bounding box center [1547, 27] width 42 height 27
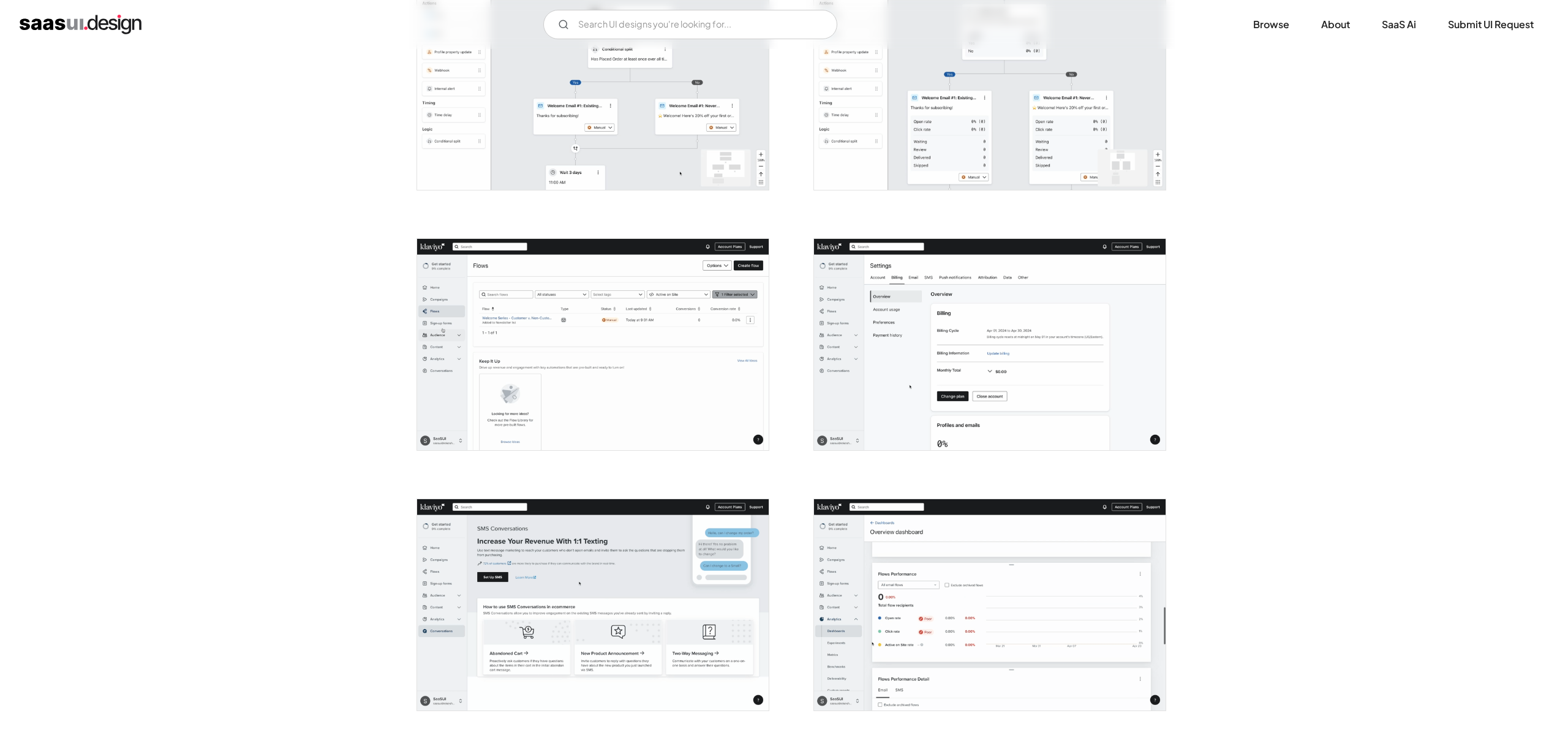
scroll to position [2600, 0]
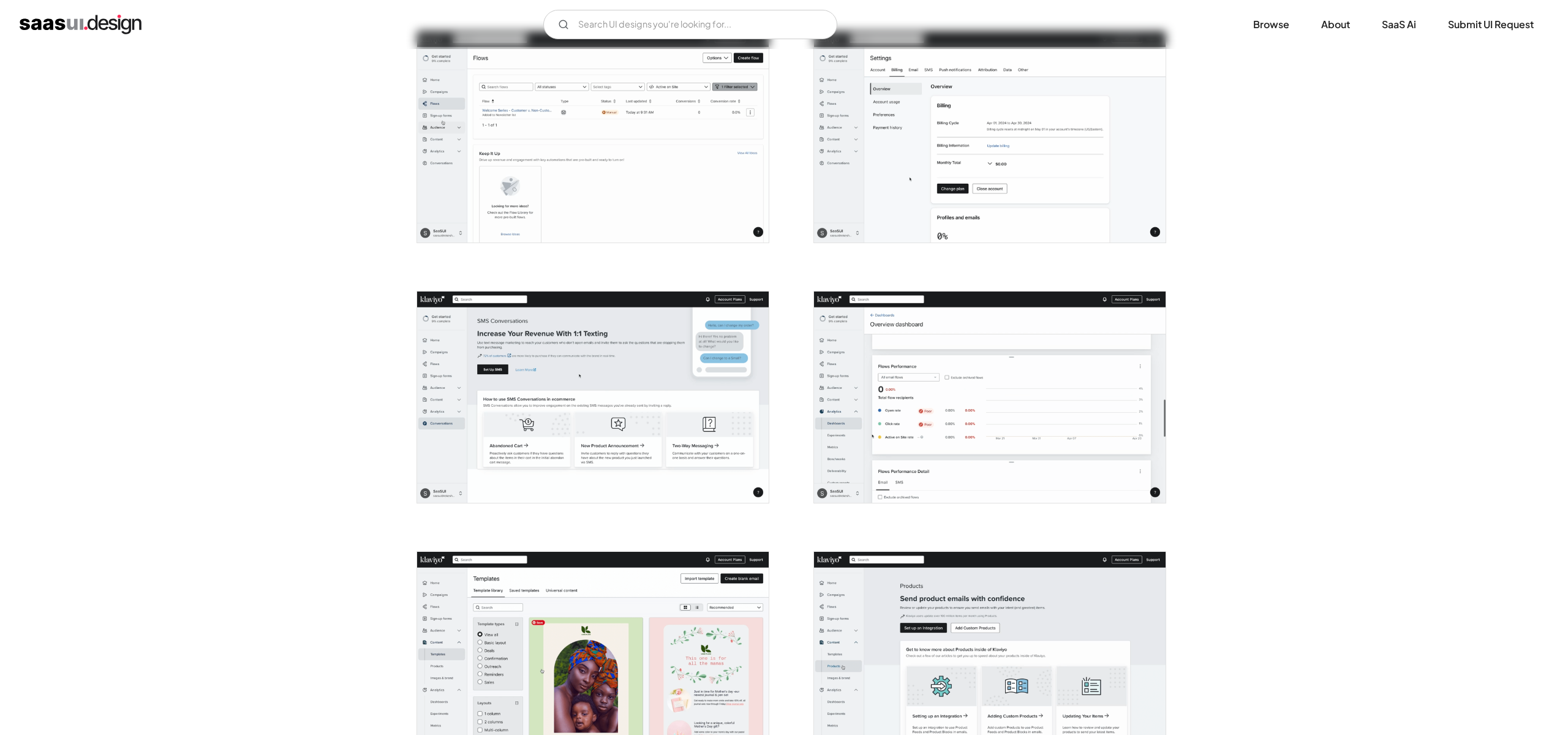
click at [1015, 393] on img "open lightbox" at bounding box center [989, 397] width 352 height 211
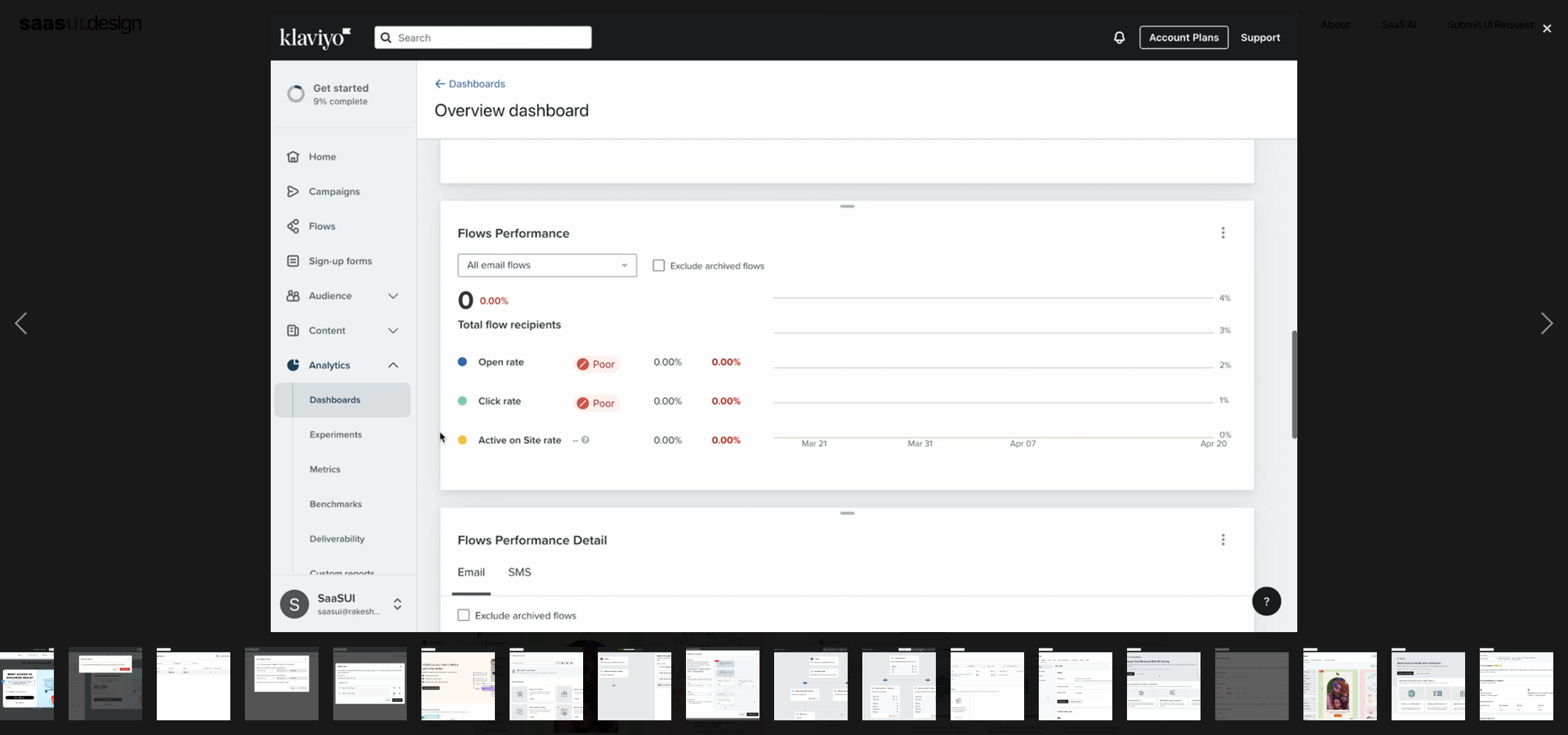
scroll to position [0, 652]
click at [1539, 319] on div "next image" at bounding box center [1547, 323] width 42 height 618
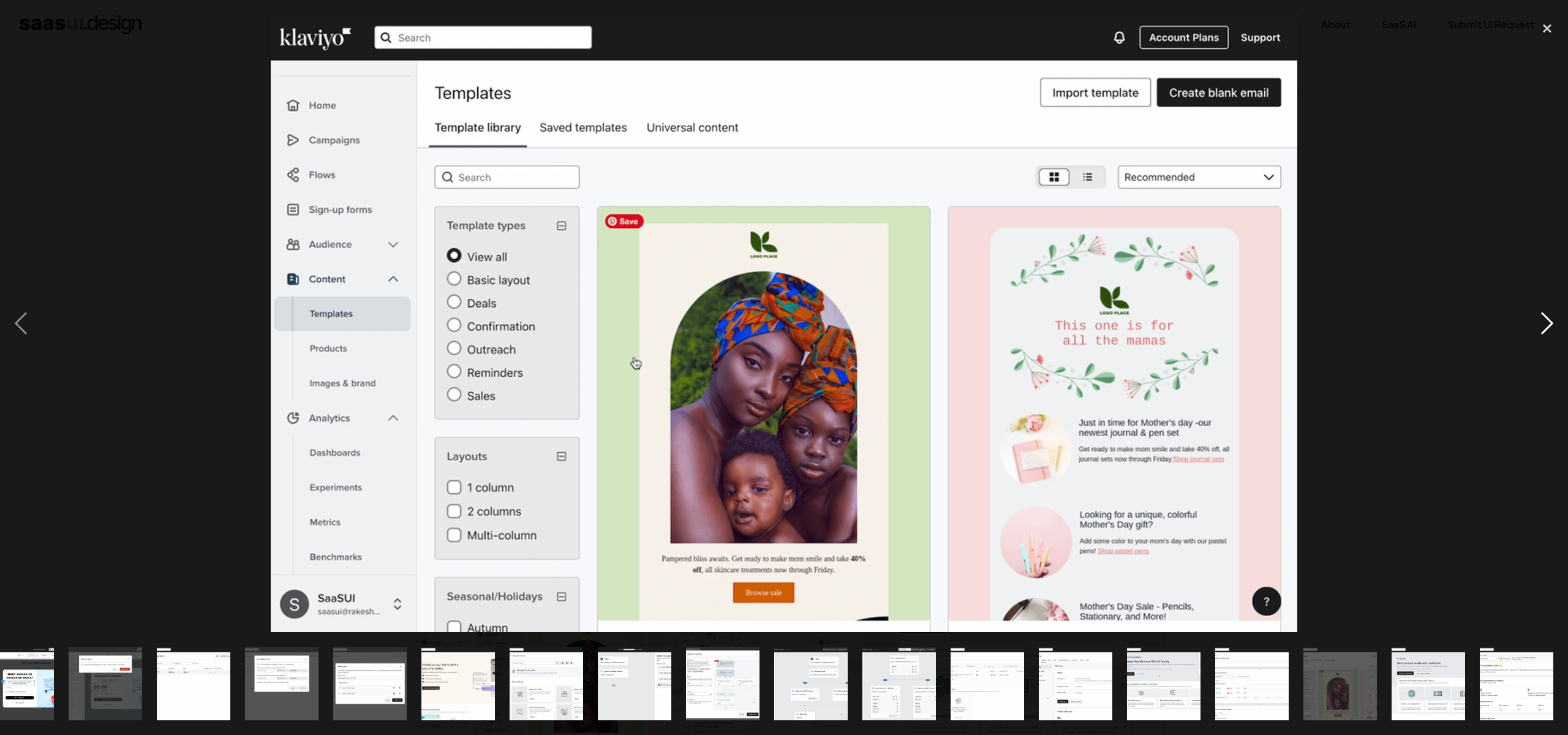
click at [1539, 319] on div "next image" at bounding box center [1547, 323] width 42 height 618
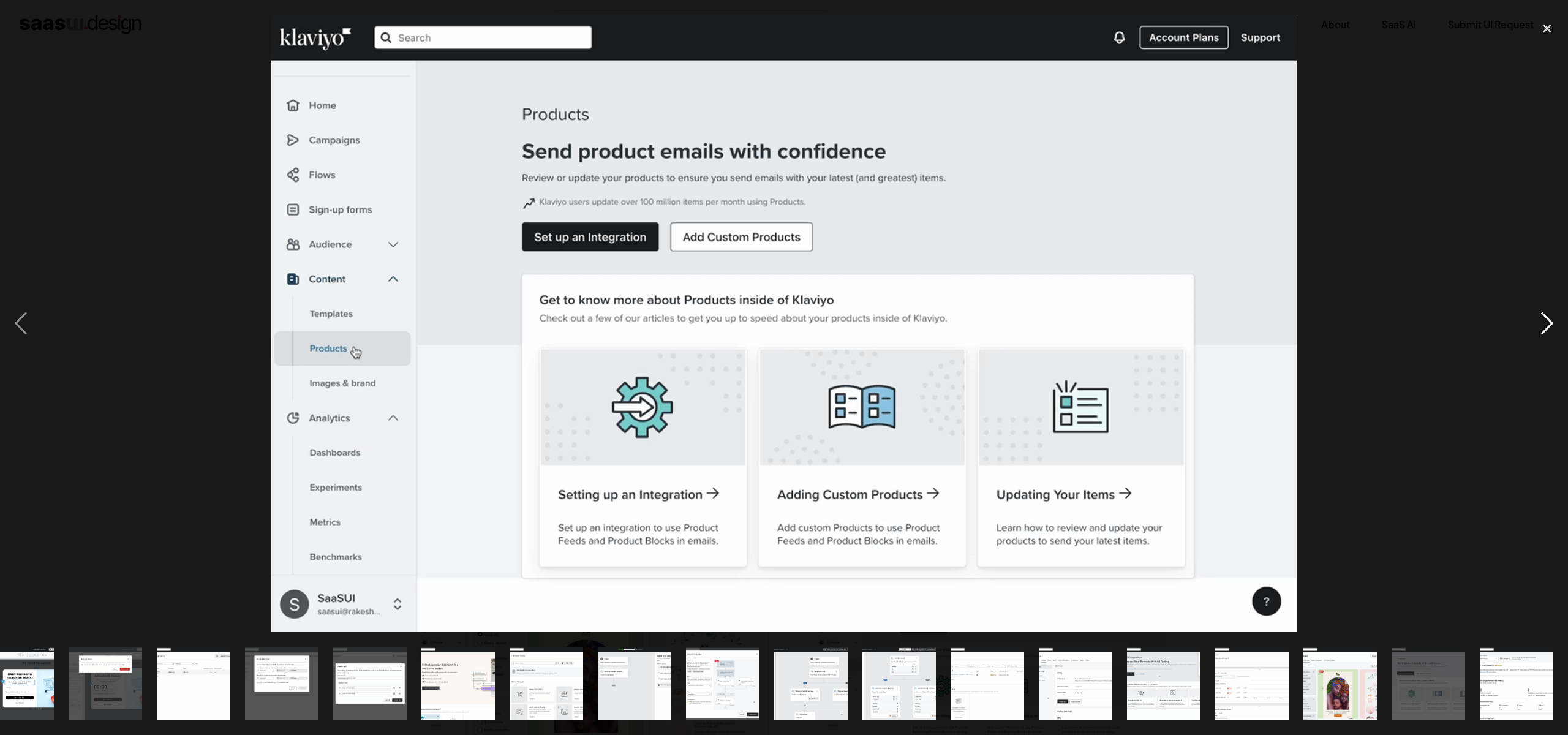
click at [1539, 319] on div "next image" at bounding box center [1547, 323] width 42 height 618
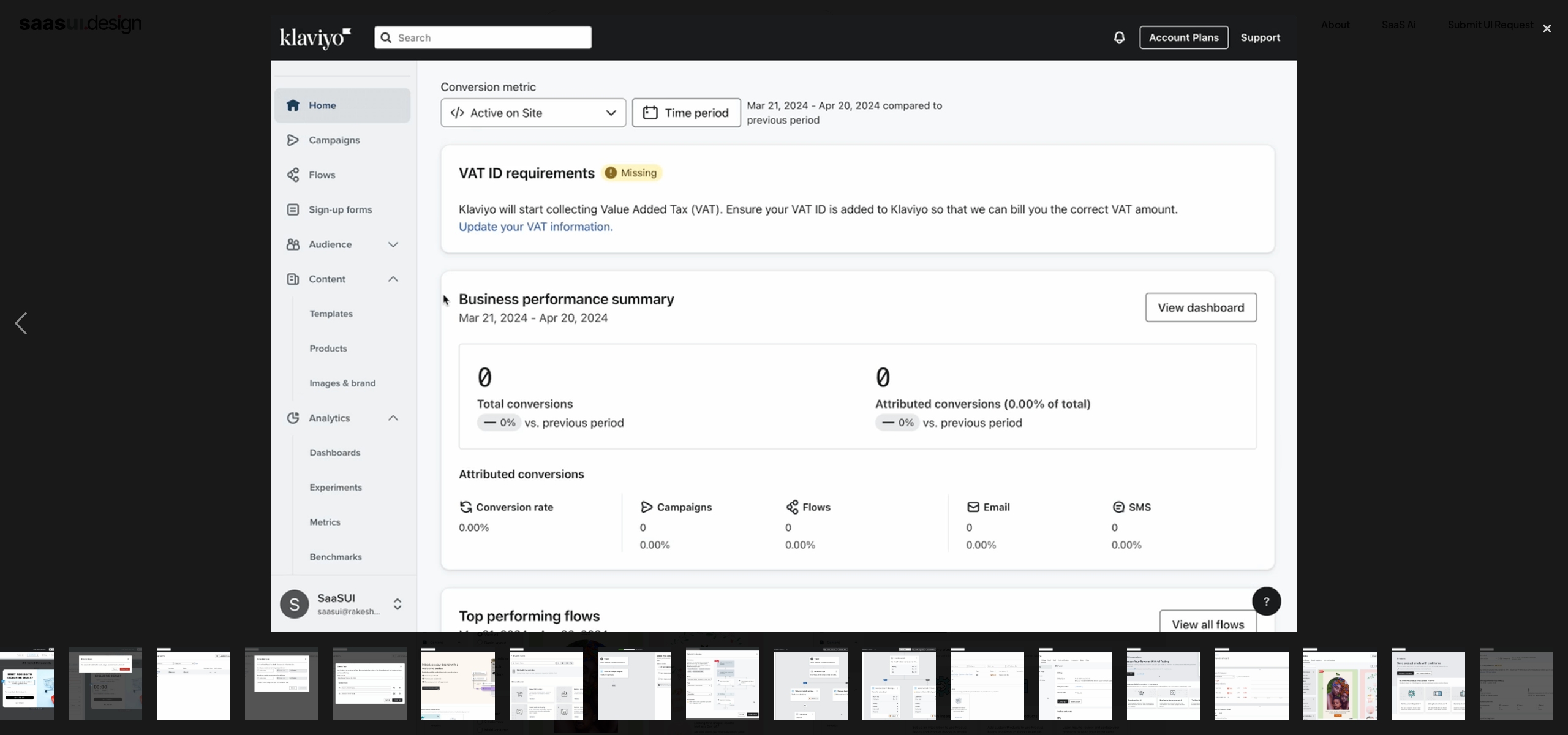
click at [1502, 353] on div at bounding box center [784, 323] width 1568 height 618
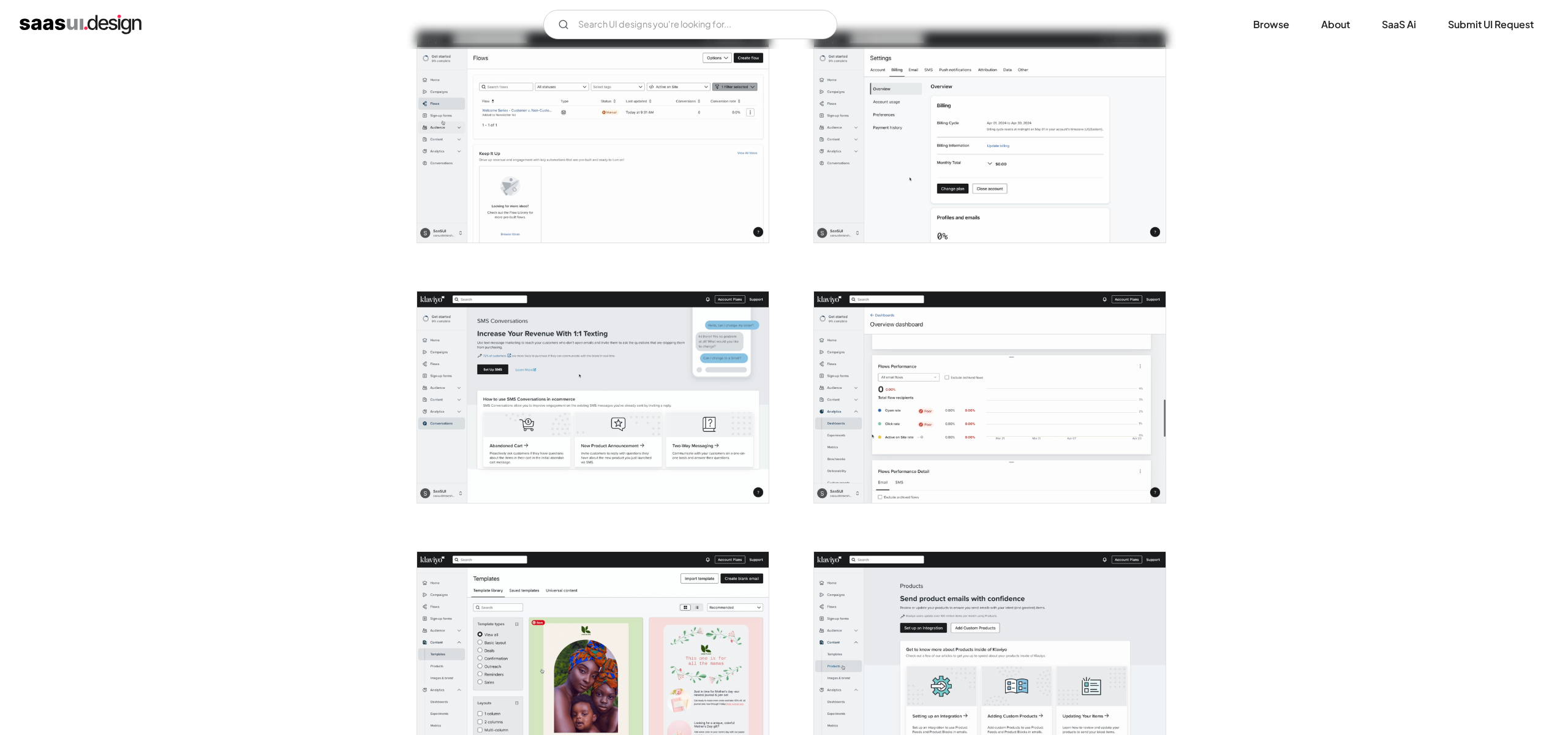
scroll to position [3013, 0]
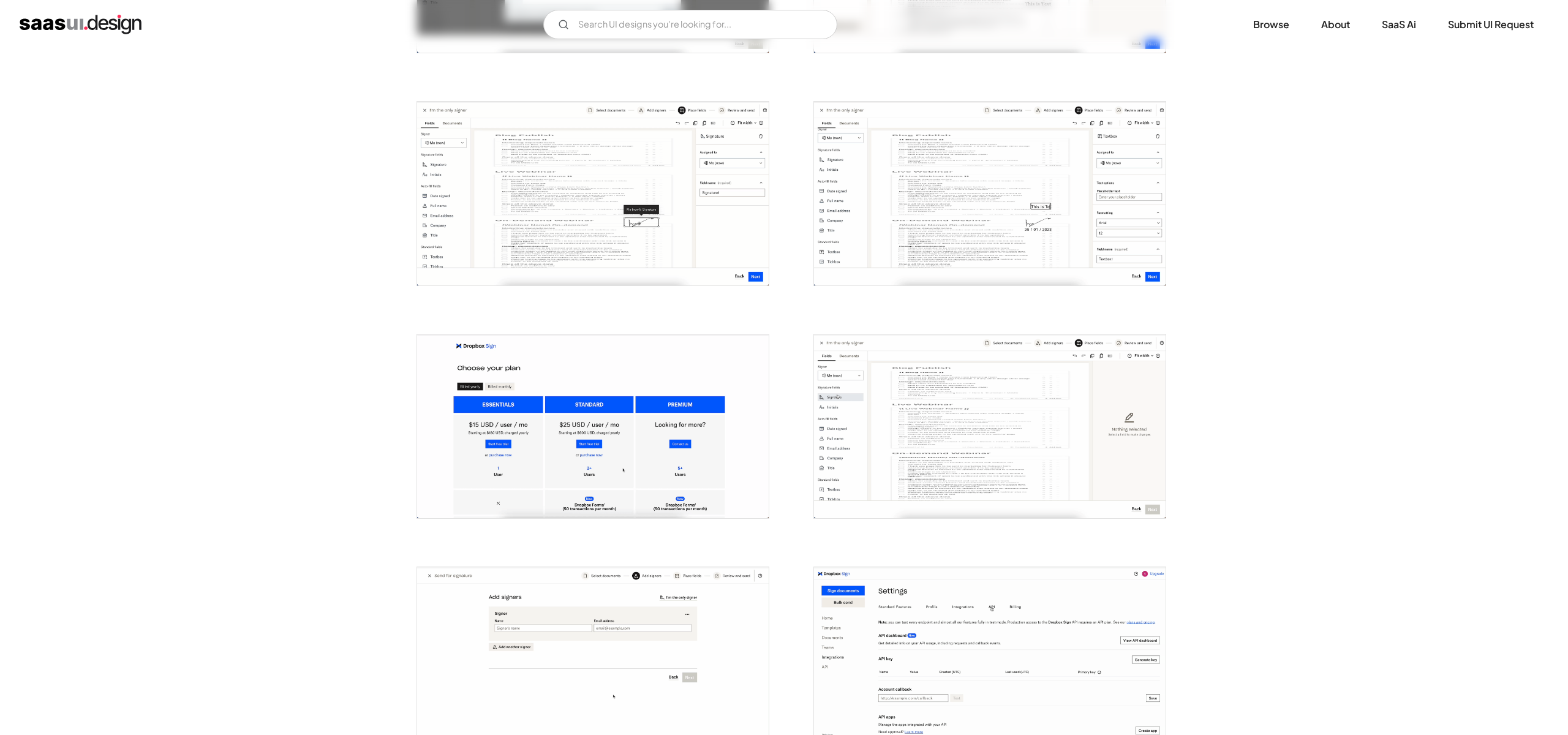
scroll to position [1155, 0]
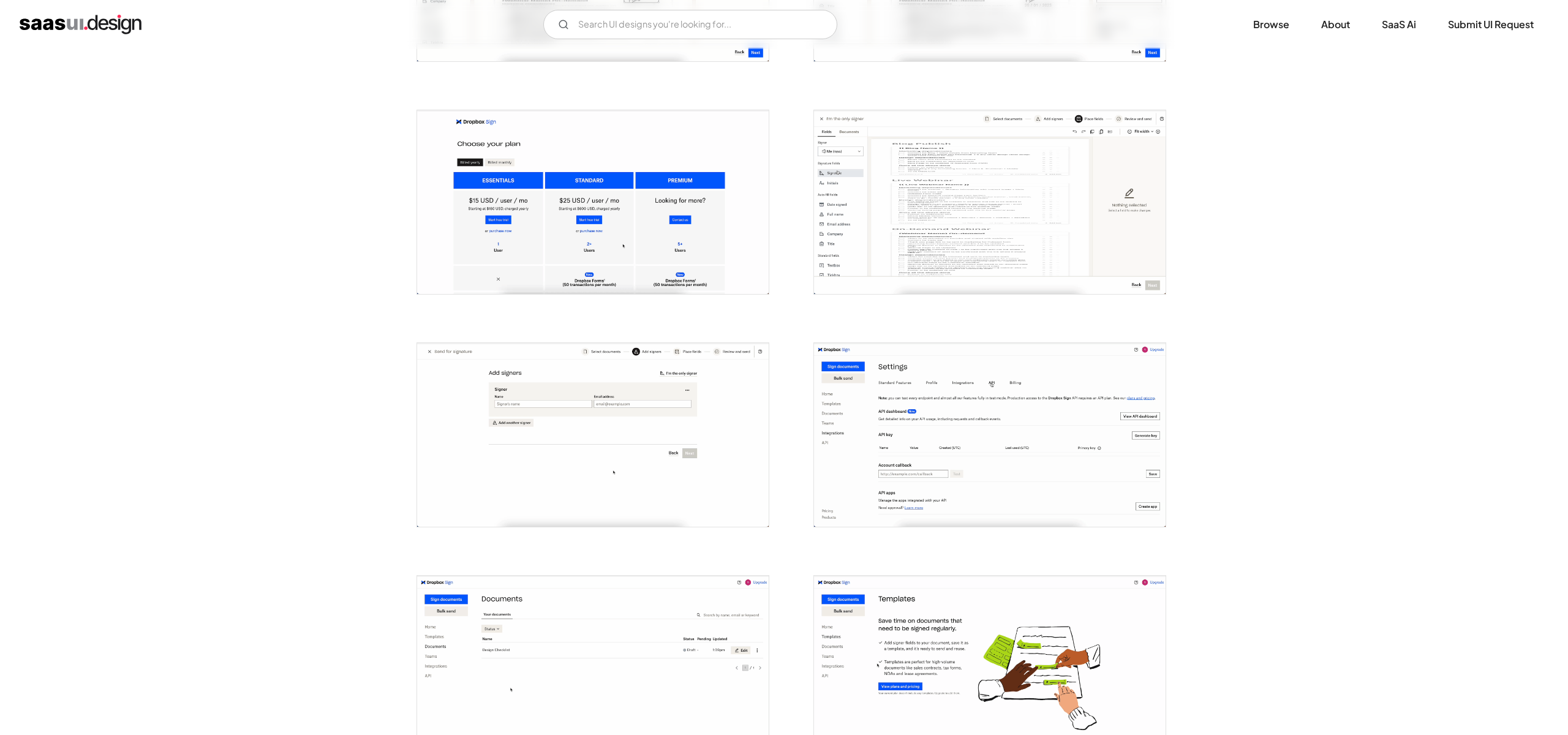
click at [958, 434] on img "open lightbox" at bounding box center [989, 435] width 352 height 184
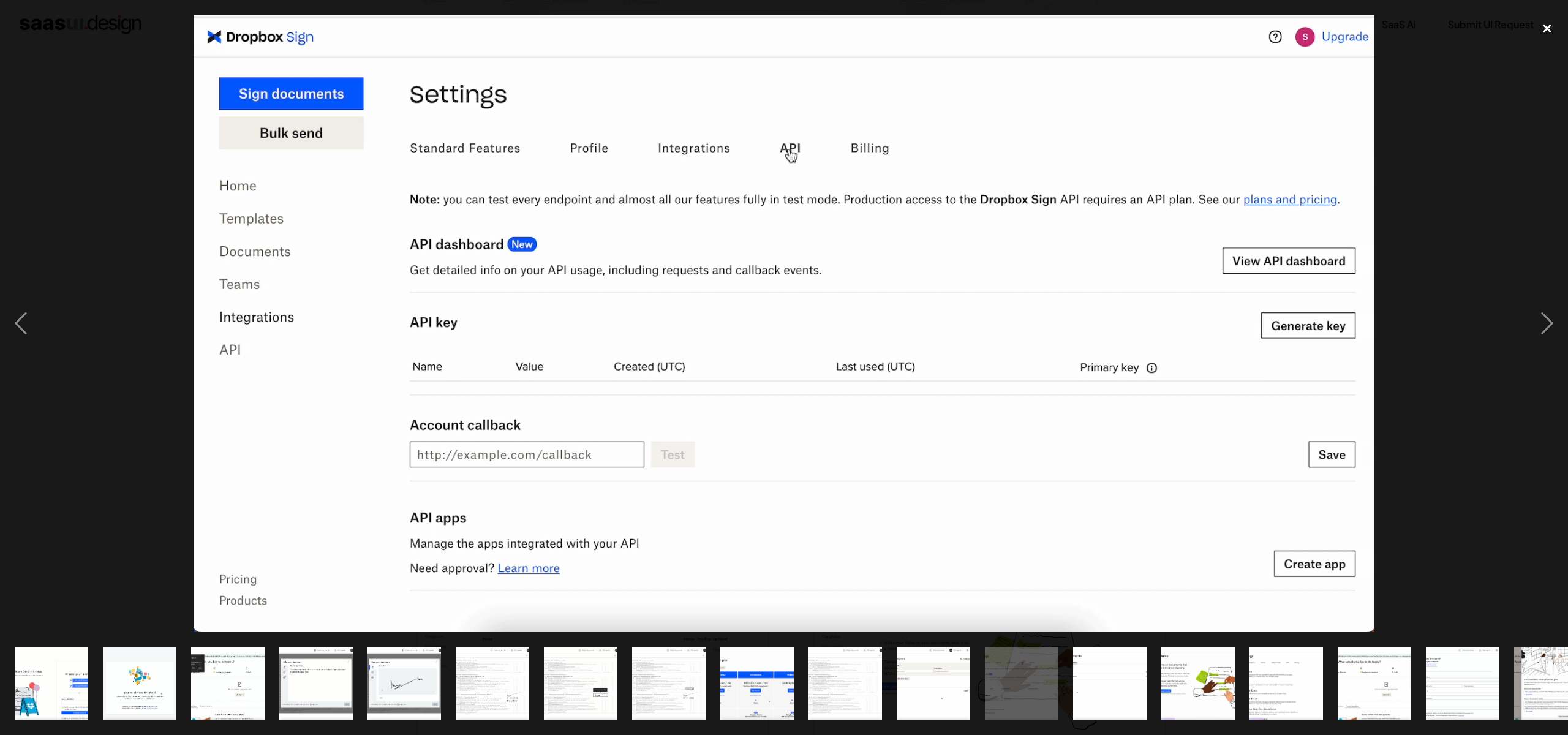
click at [1541, 26] on div "close lightbox" at bounding box center [1547, 27] width 42 height 27
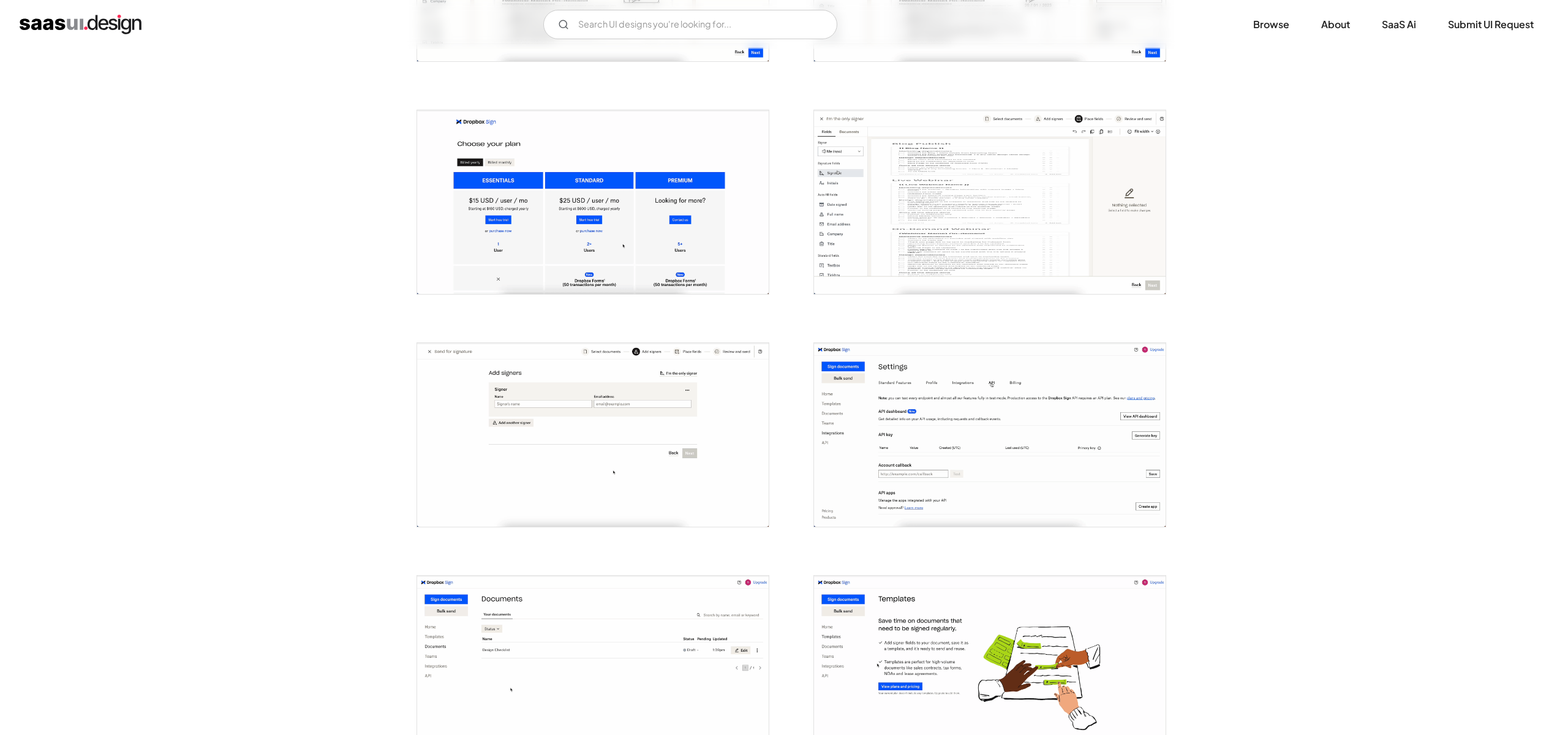
scroll to position [1496, 0]
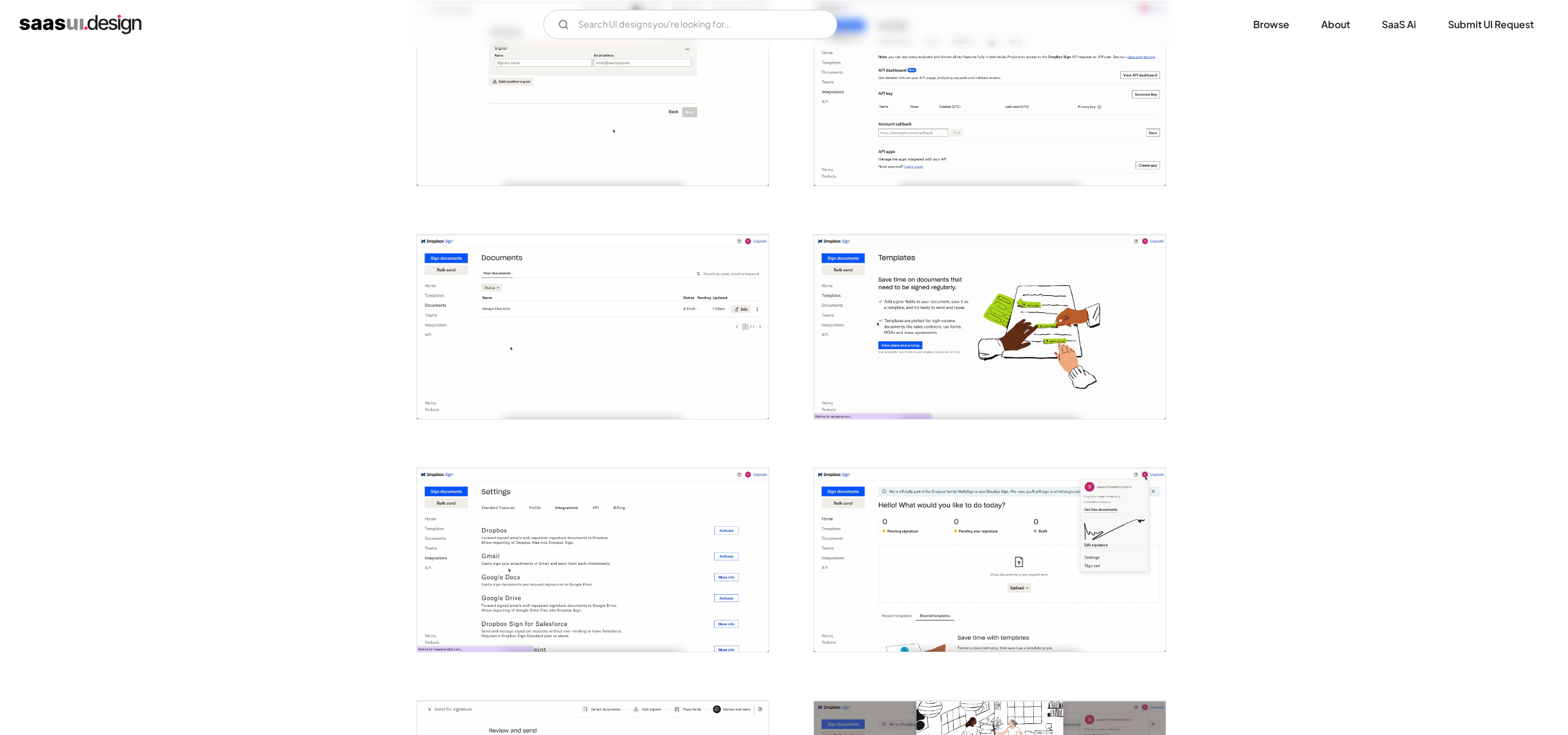
click at [666, 380] on img "open lightbox" at bounding box center [592, 326] width 352 height 184
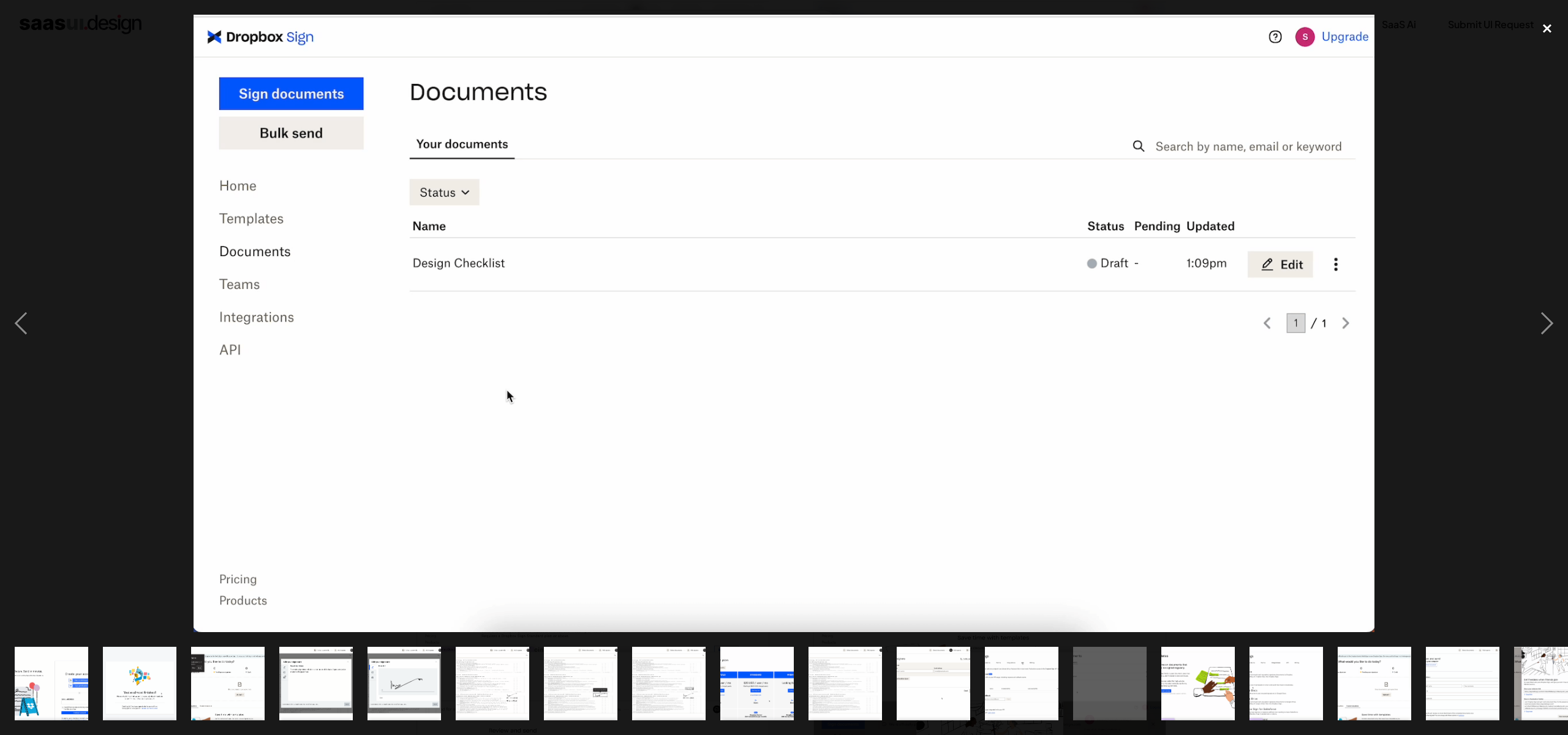
click at [1549, 25] on div "close lightbox" at bounding box center [1547, 27] width 42 height 27
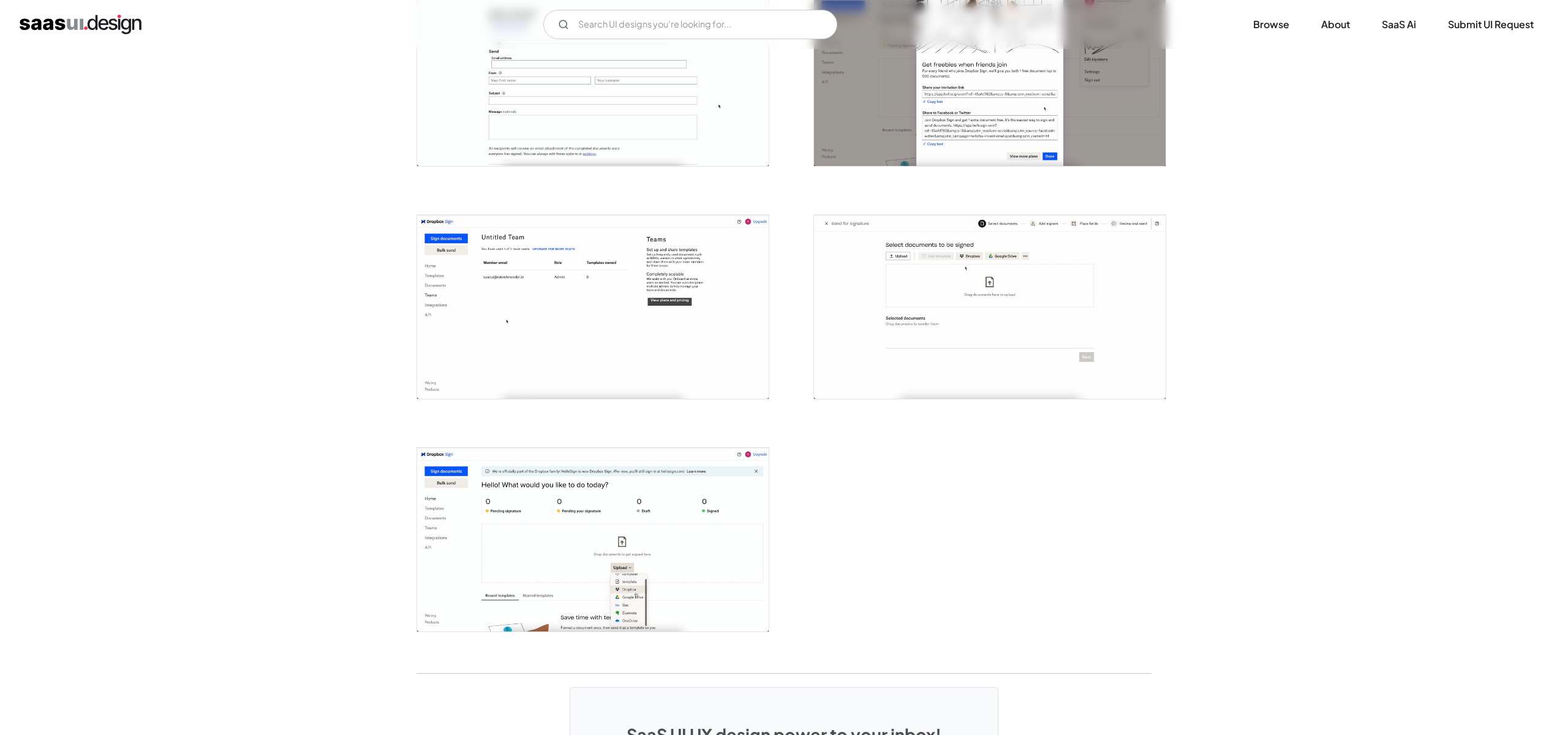
scroll to position [2215, 0]
